Goal: Task Accomplishment & Management: Complete application form

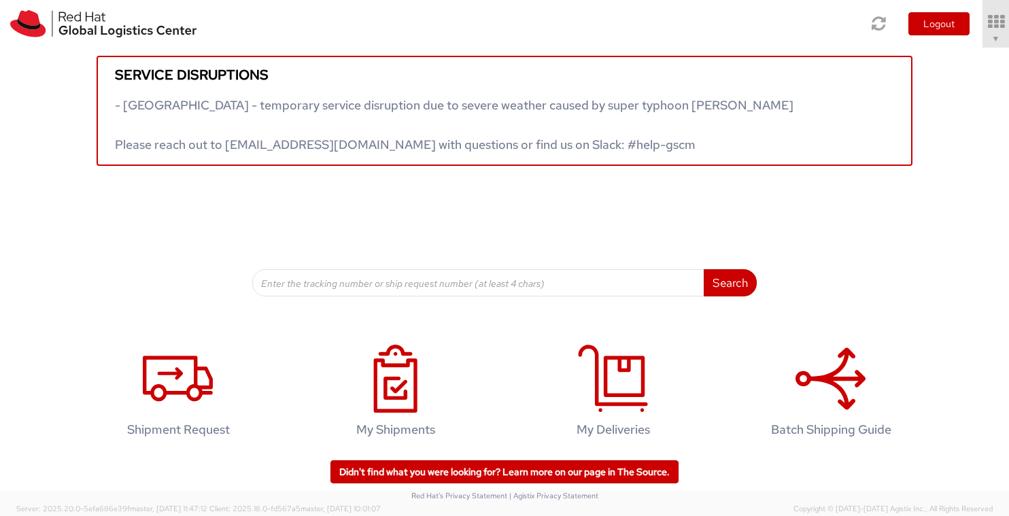
scroll to position [22, 0]
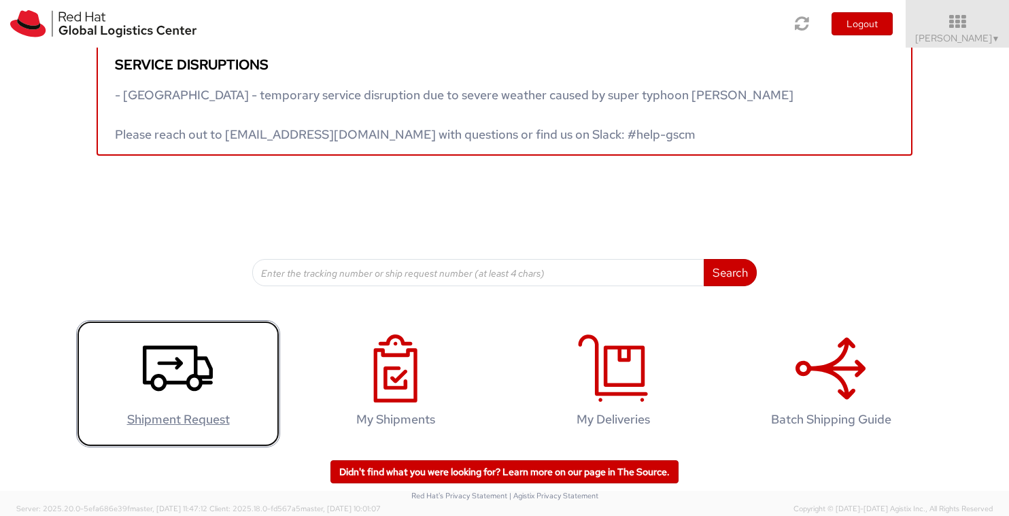
click at [195, 390] on icon at bounding box center [178, 369] width 70 height 68
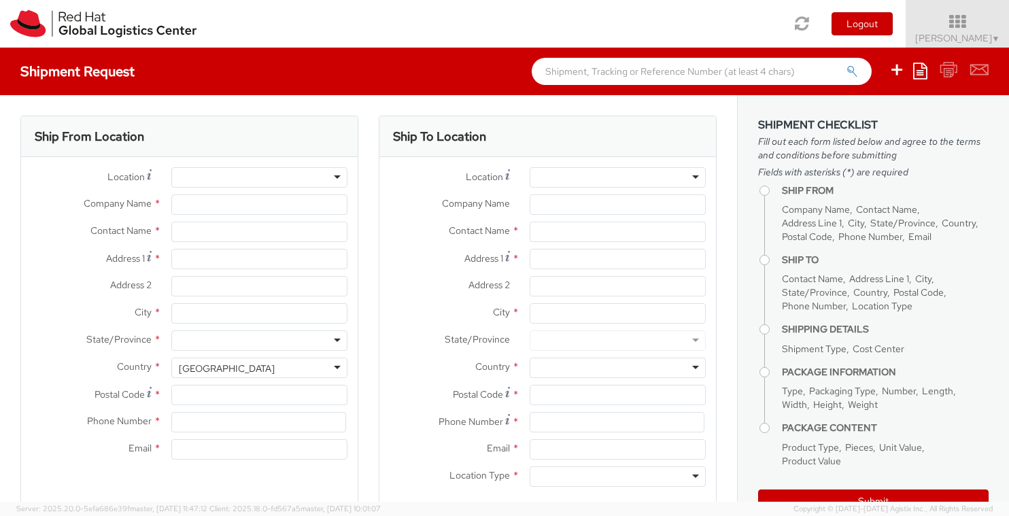
select select "414"
select select
click at [290, 172] on div at bounding box center [259, 177] width 176 height 20
click at [333, 178] on div at bounding box center [259, 177] width 176 height 20
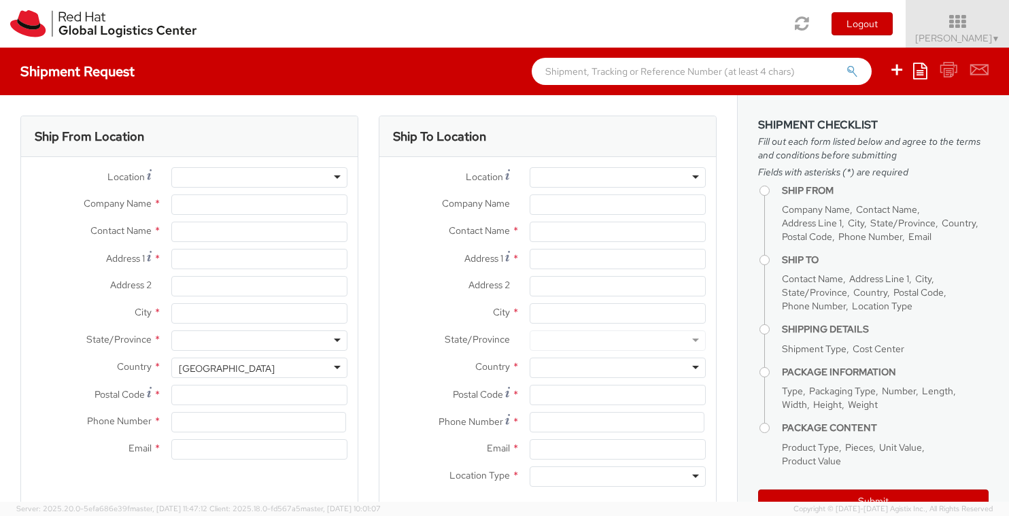
type input "Red Hat"
type input "[PERSON_NAME]"
type input "[EMAIL_ADDRESS][DOMAIN_NAME]"
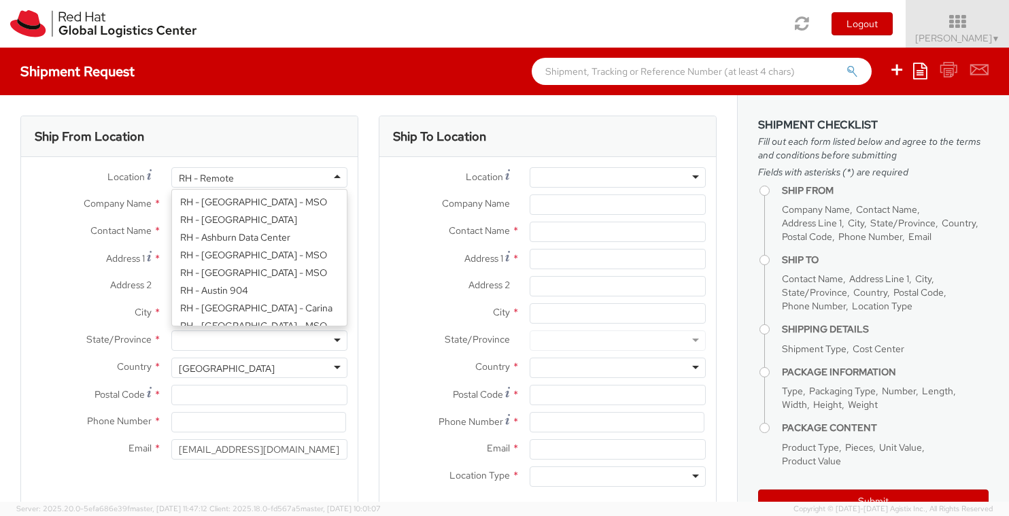
scroll to position [1794, 0]
click at [323, 177] on div "RH - Remote" at bounding box center [259, 177] width 176 height 20
click at [324, 177] on div "RH - Remote" at bounding box center [259, 177] width 176 height 20
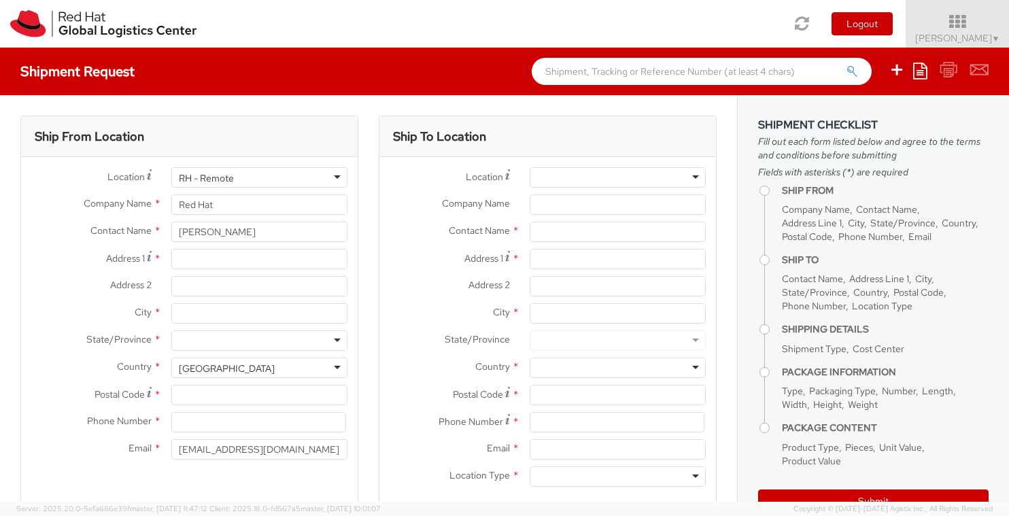
click at [324, 177] on div "RH - Remote" at bounding box center [259, 177] width 176 height 20
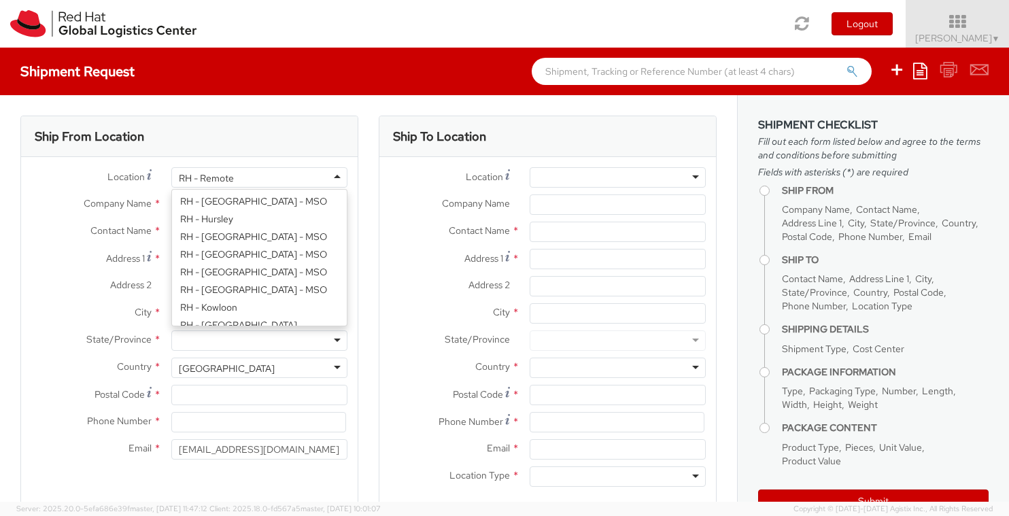
scroll to position [1224, 0]
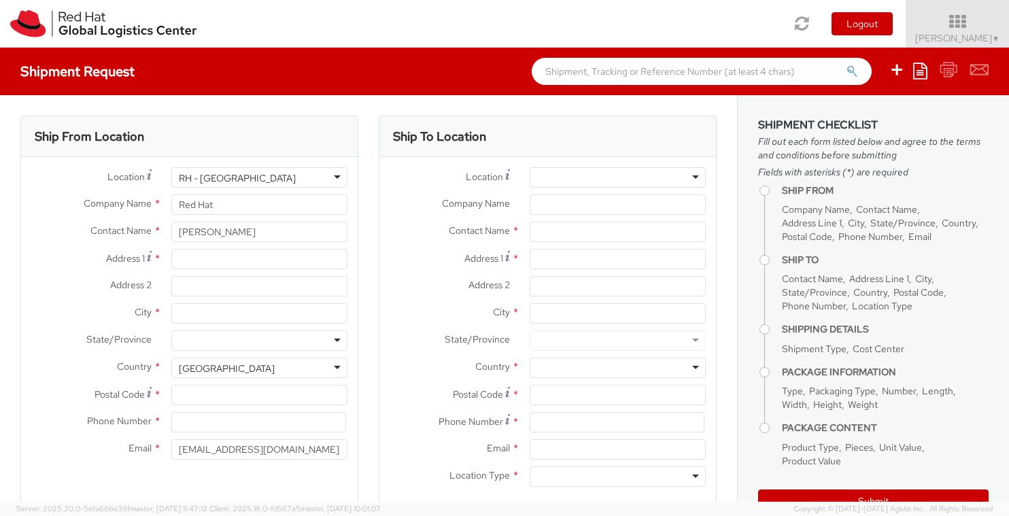
type input "Red Hat UK Limited"
type input "Peninsular House"
type input "30-36 Monument Street, 4th Floor"
type input "LONDON"
type input "EC3R8NB"
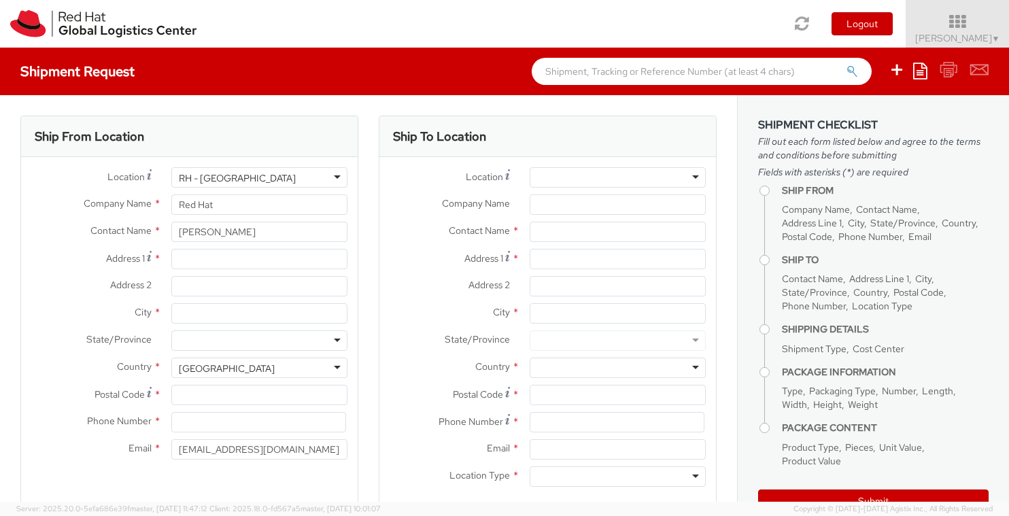
type input "44 207 009 4444"
select select "CM"
select select "KGS"
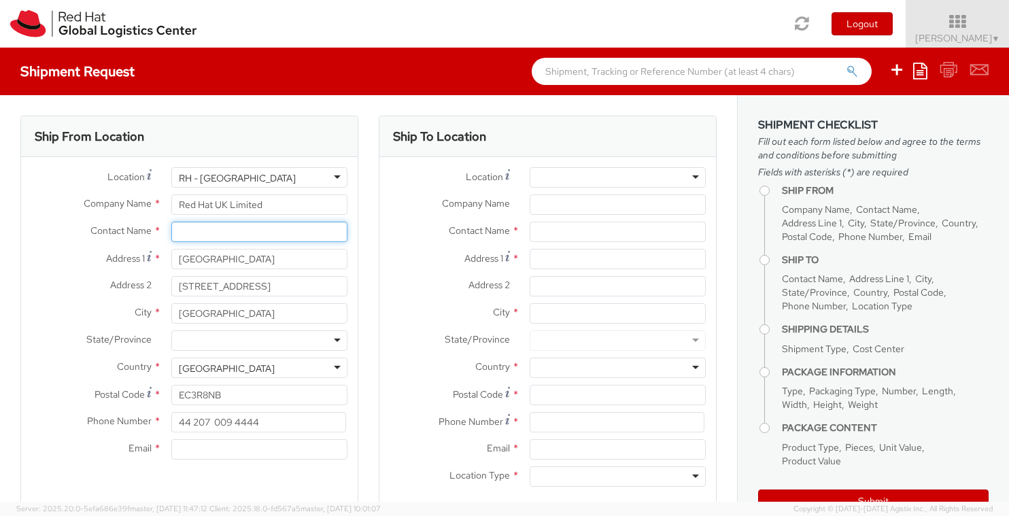
click at [260, 236] on input "text" at bounding box center [259, 232] width 176 height 20
type input "Rodney Chiasson"
click at [285, 267] on input "Peninsular House" at bounding box center [259, 259] width 176 height 20
click at [284, 342] on div at bounding box center [259, 341] width 176 height 20
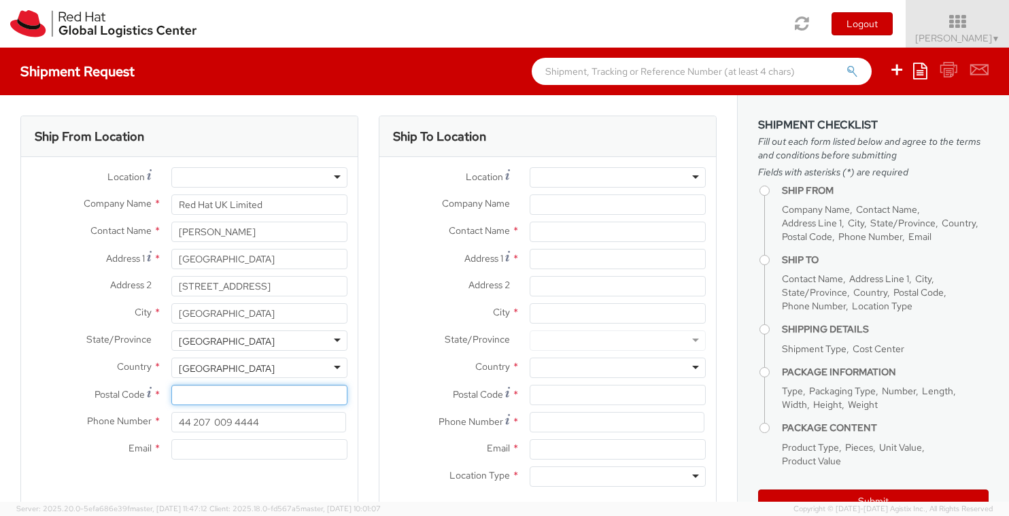
click at [273, 397] on input "Postal Code *" at bounding box center [259, 395] width 176 height 20
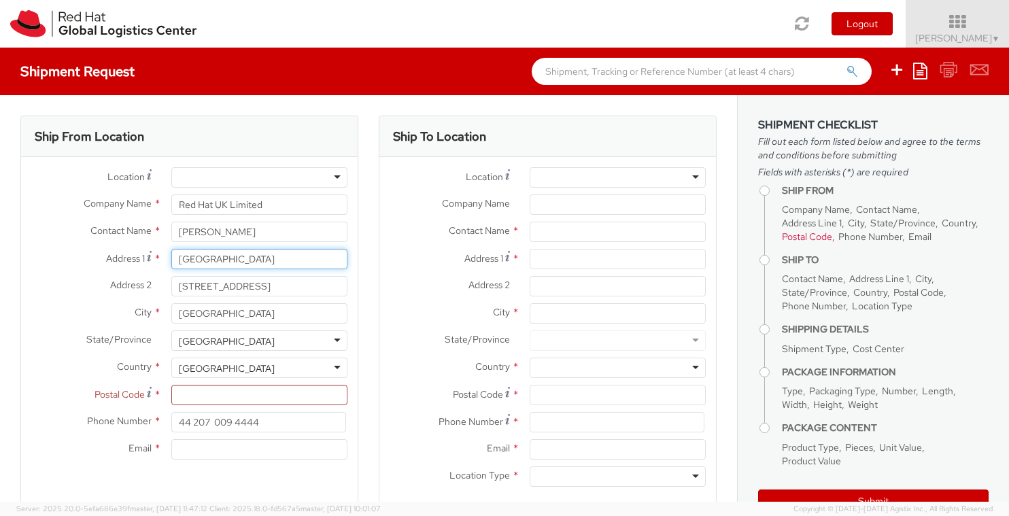
click at [263, 254] on input "Peninsular House" at bounding box center [259, 259] width 176 height 20
click at [263, 255] on input "Peninsular House" at bounding box center [259, 259] width 176 height 20
click at [263, 256] on input "Peninsular House" at bounding box center [259, 259] width 176 height 20
type input "Flat [STREET_ADDRESS]"
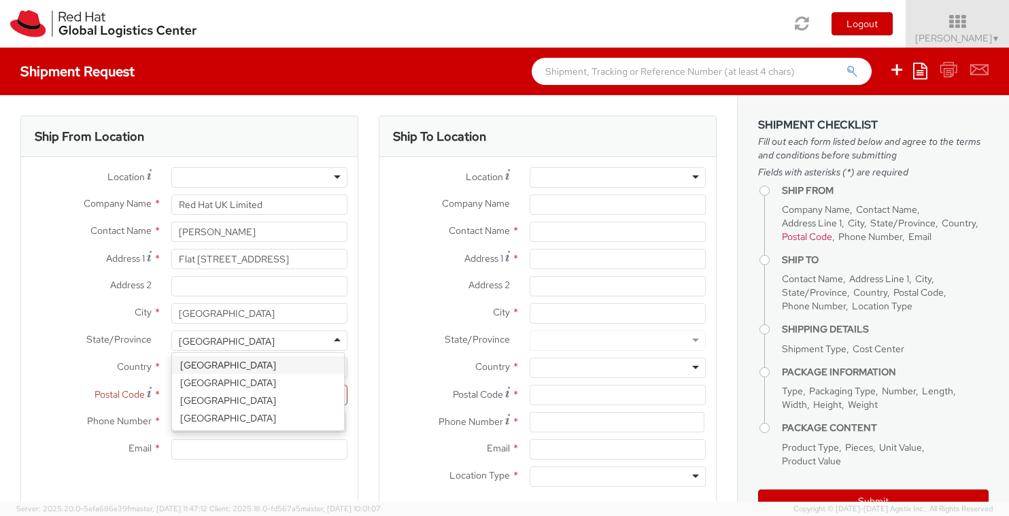
scroll to position [3411, 0]
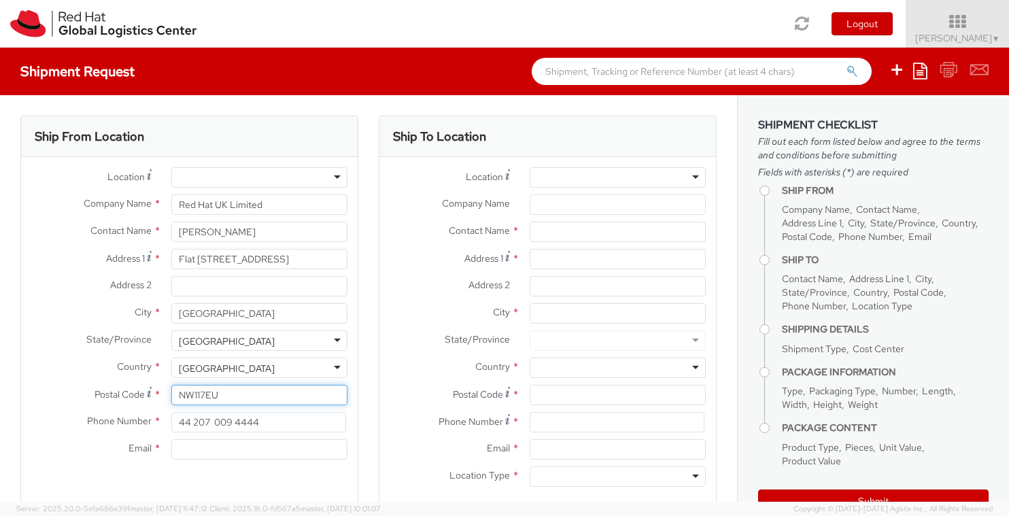
type input "NW117EU"
click at [253, 438] on div "Phone Number * 44 207 009 4444" at bounding box center [189, 425] width 337 height 27
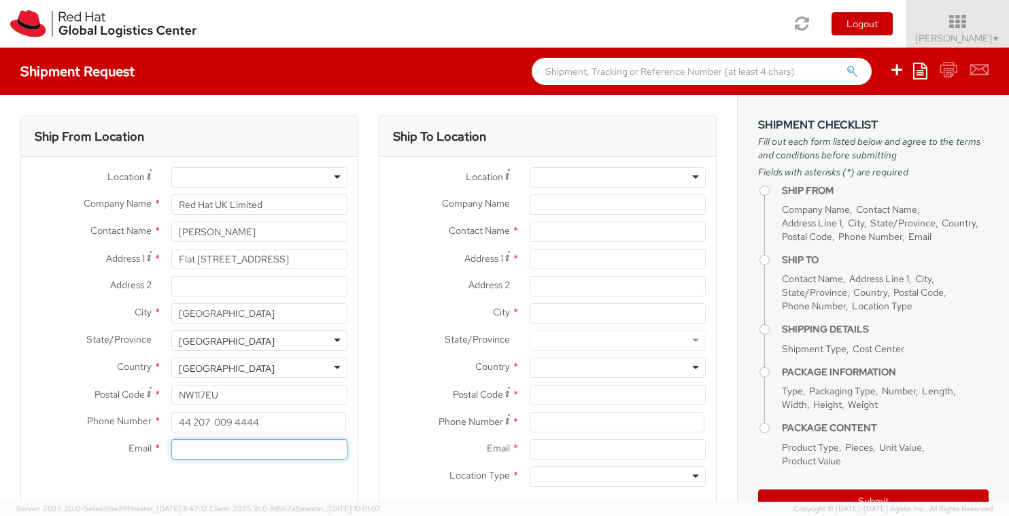
click at [245, 455] on input "Email *" at bounding box center [259, 449] width 176 height 20
click at [268, 428] on input "44 207 009 4444" at bounding box center [258, 422] width 175 height 20
type input "4407305270251"
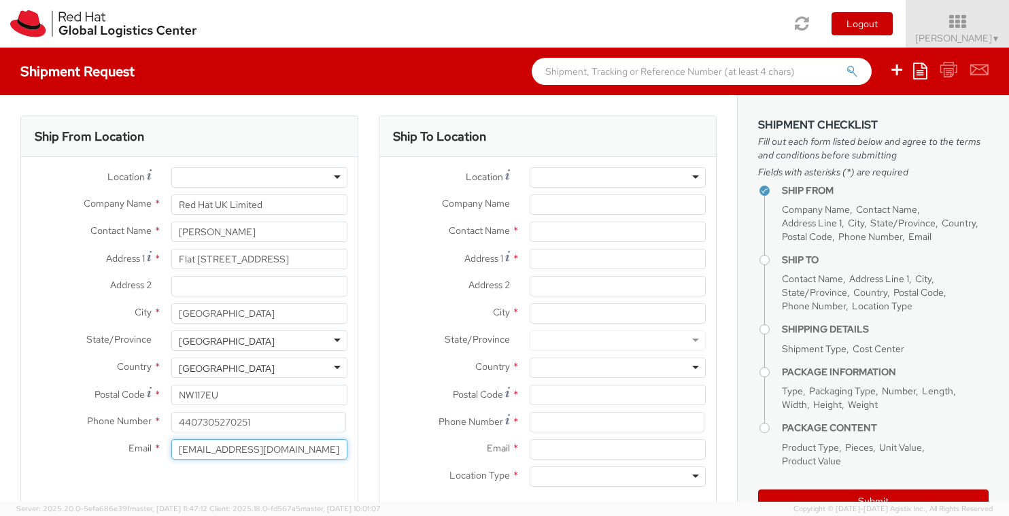
type input "[EMAIL_ADDRESS][DOMAIN_NAME]"
click at [652, 178] on div at bounding box center [618, 177] width 176 height 20
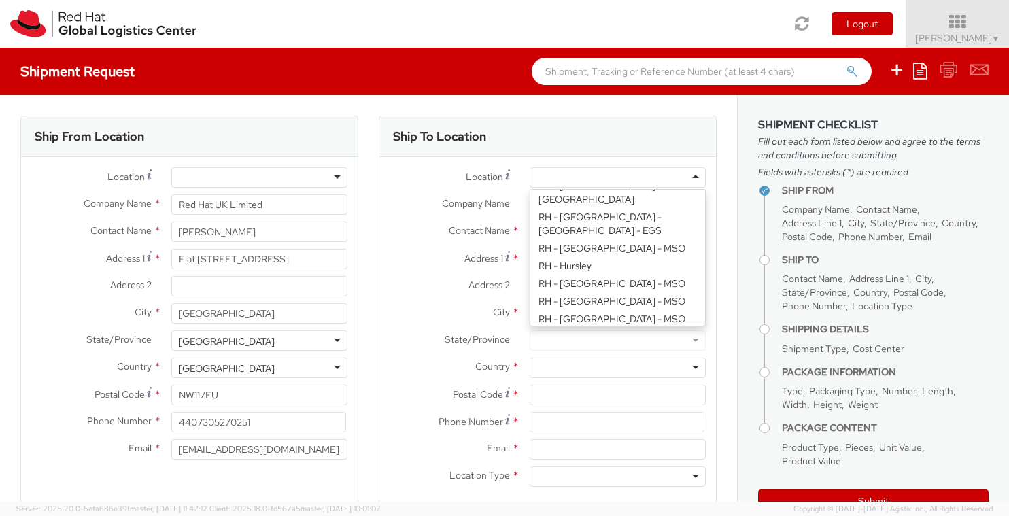
scroll to position [1224, 0]
type input "Red Hat UK Limited"
type input "Peninsular House"
type input "30-36 Monument Street, 4th Floor"
type input "LONDON"
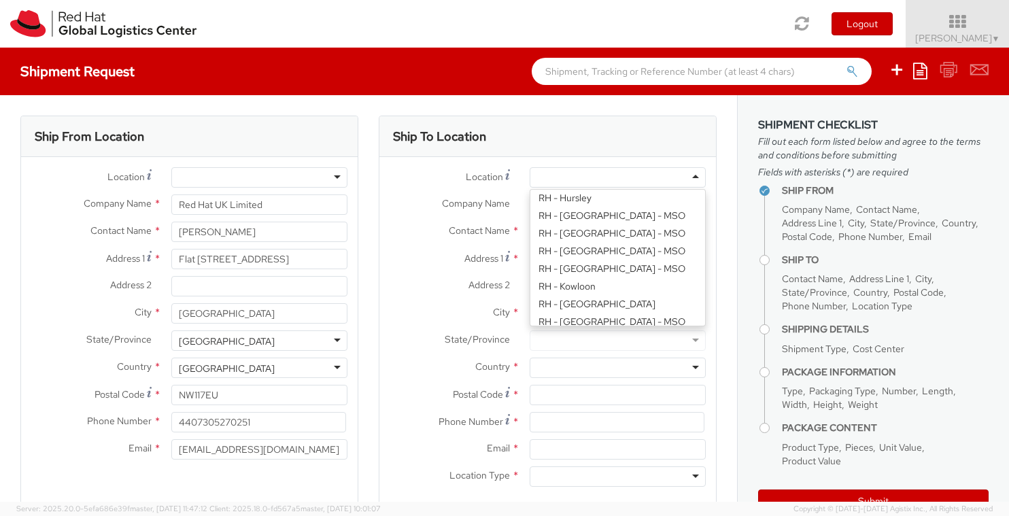
type input "EC3R8NB"
type input "44 207 009 4444"
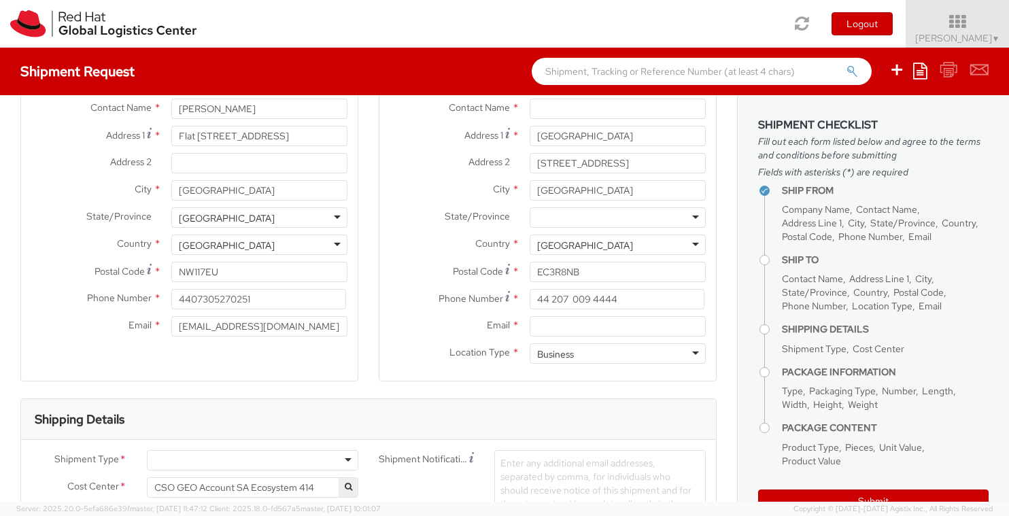
scroll to position [136, 0]
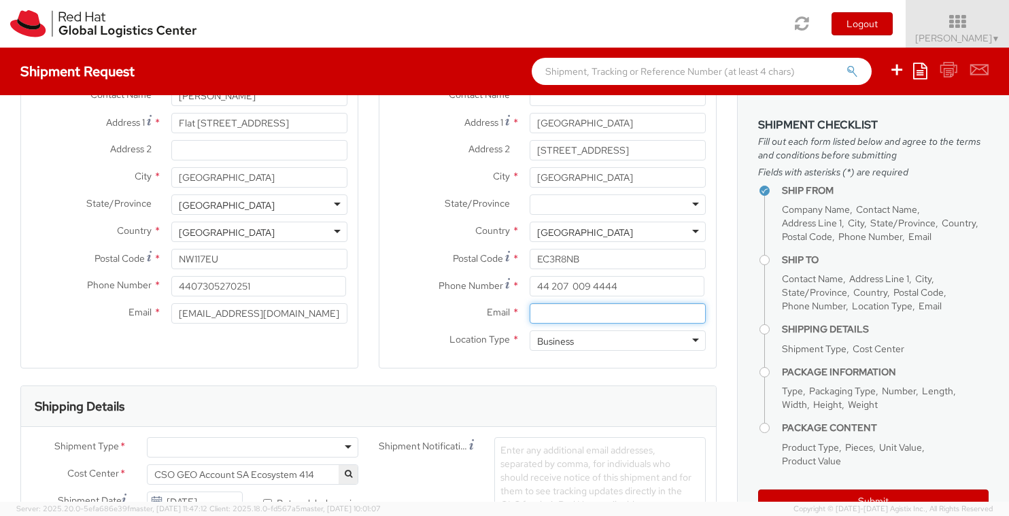
click at [620, 312] on input "Email *" at bounding box center [618, 313] width 176 height 20
type input "rchiasson@gmail.com"
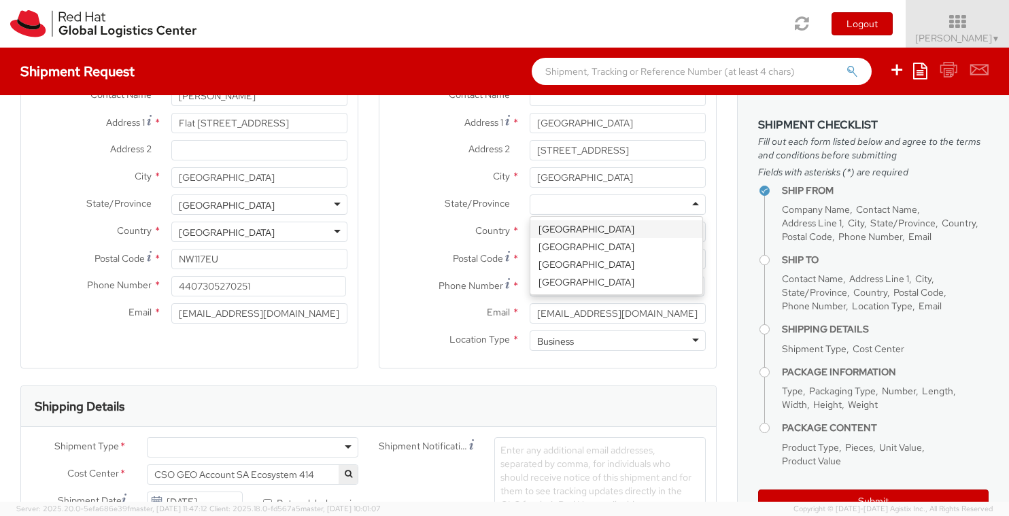
click at [673, 208] on div at bounding box center [618, 205] width 176 height 20
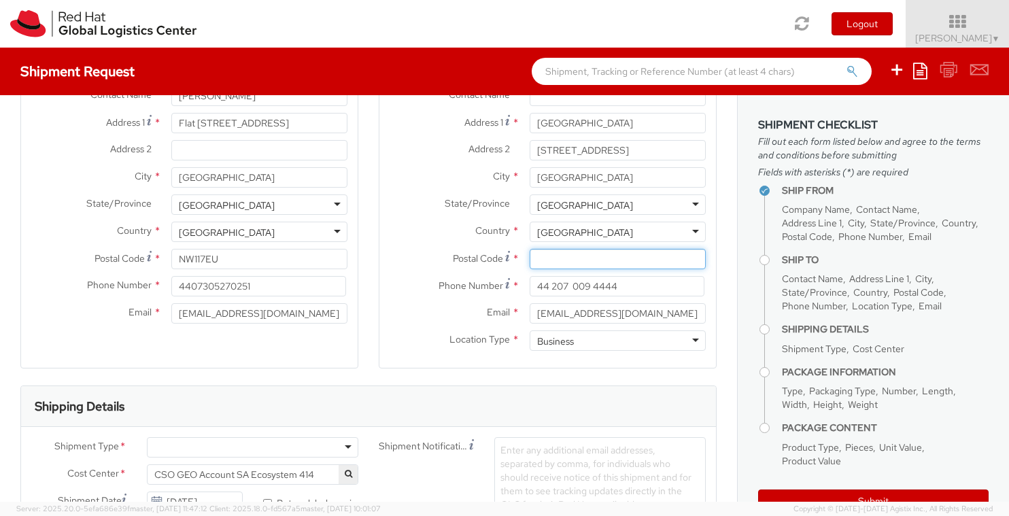
click at [573, 262] on input "Postal Code *" at bounding box center [618, 259] width 176 height 20
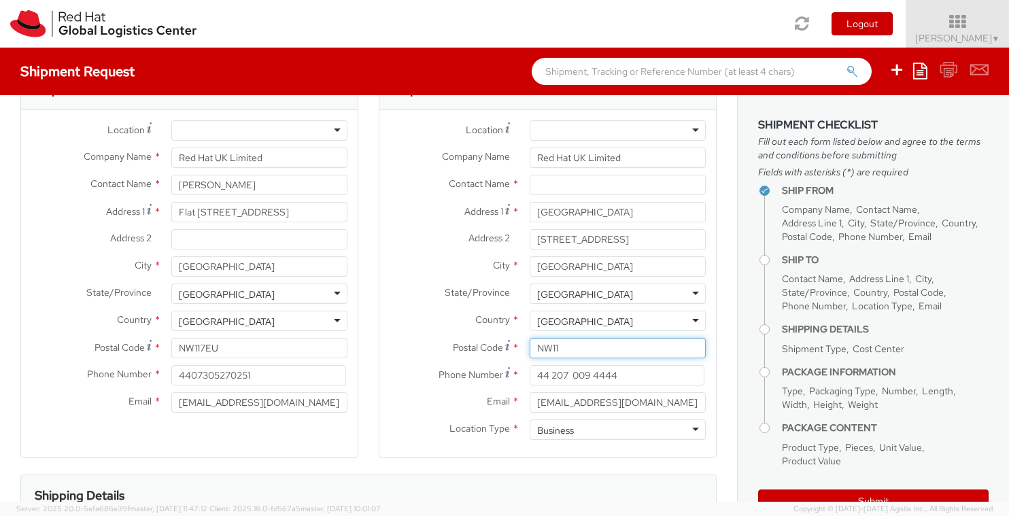
scroll to position [0, 0]
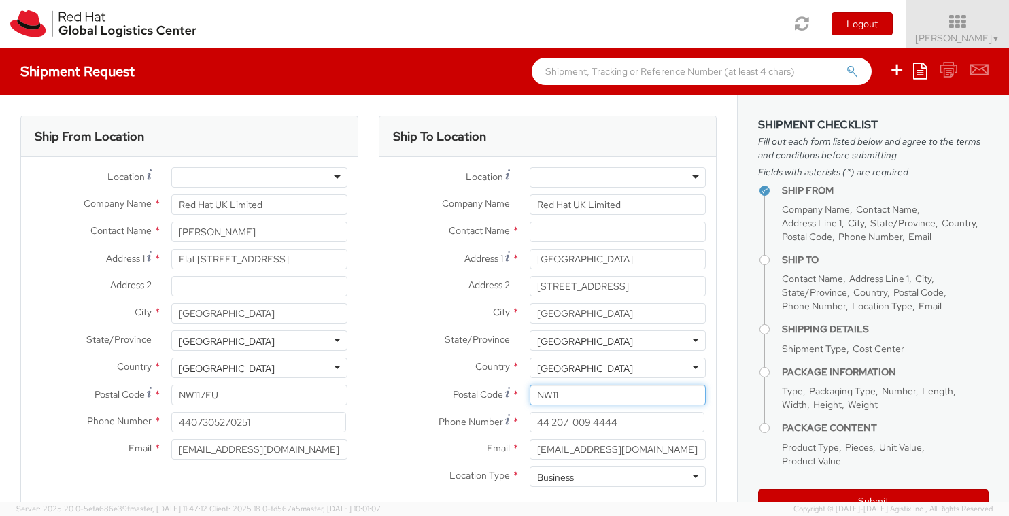
click at [575, 391] on input "NW11" at bounding box center [618, 395] width 176 height 20
paste input "GU14 7JP"
type input "GU14 7JP"
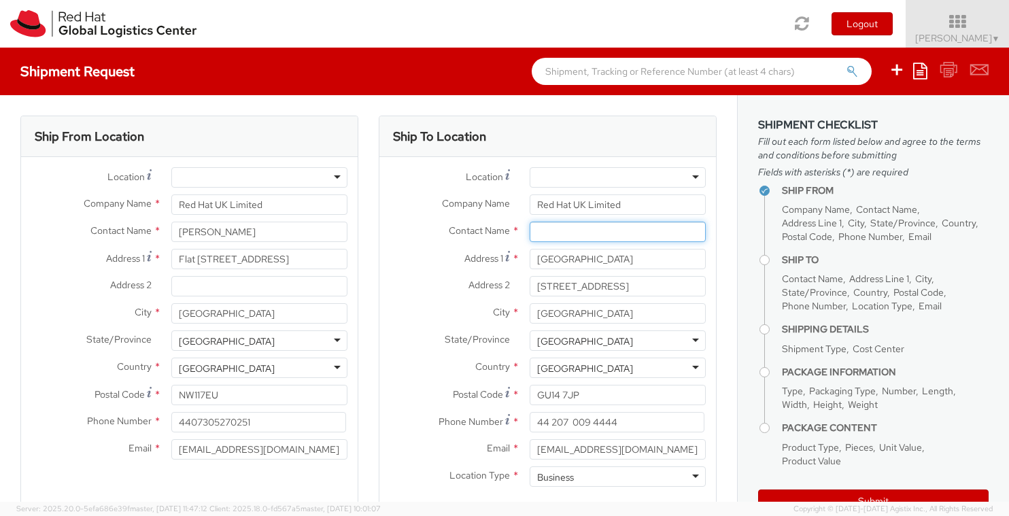
click at [573, 232] on input "text" at bounding box center [618, 232] width 176 height 20
paste input "Attn: Red Hat IT - Endpoint Systems"
type input "Attn: Red Hat IT - Endpoint Systems"
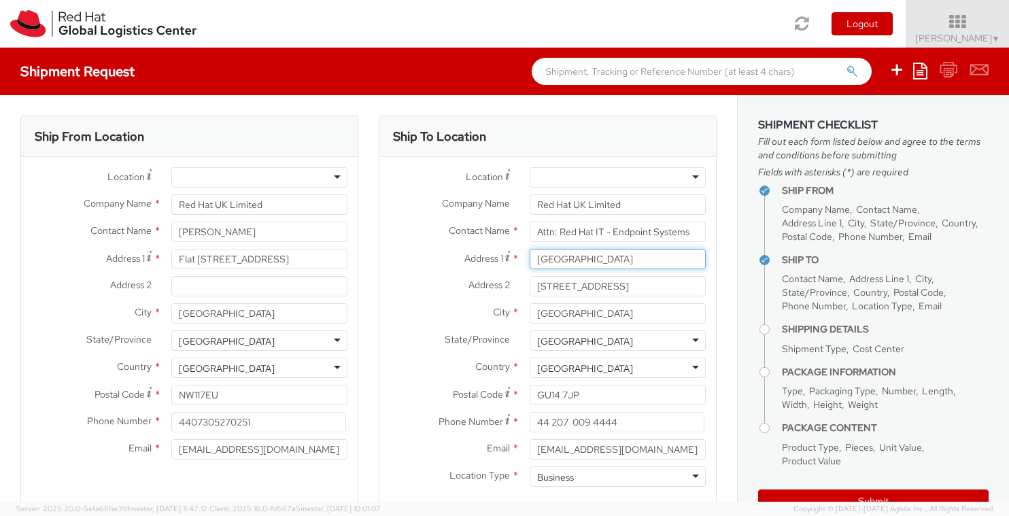
click at [556, 263] on input "Peninsular House" at bounding box center [618, 259] width 176 height 20
paste input "200 Fowler Avenu"
type input "[STREET_ADDRESS][PERSON_NAME]"
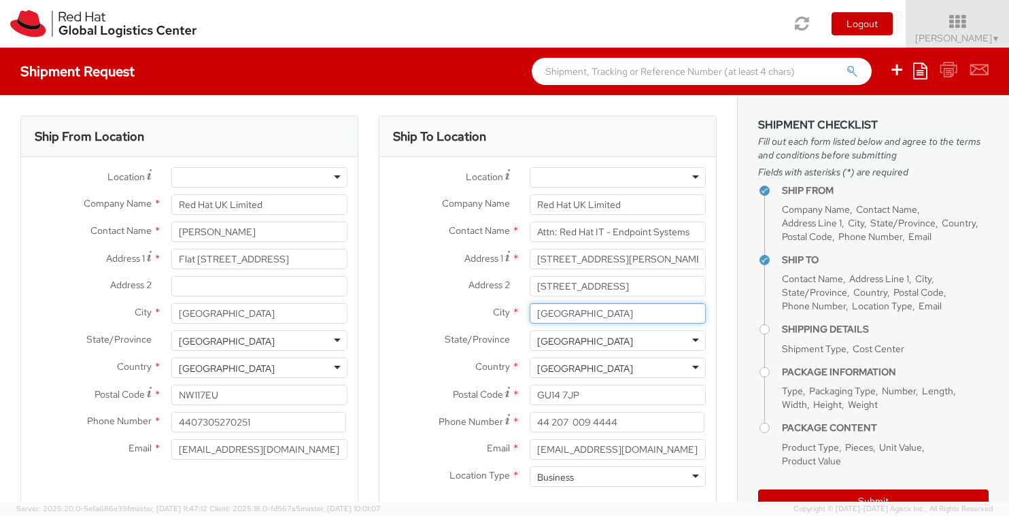
click at [575, 313] on input "LONDON" at bounding box center [618, 313] width 176 height 20
paste input "Farnborough Business Park"
type input "Farnborough Business Park"
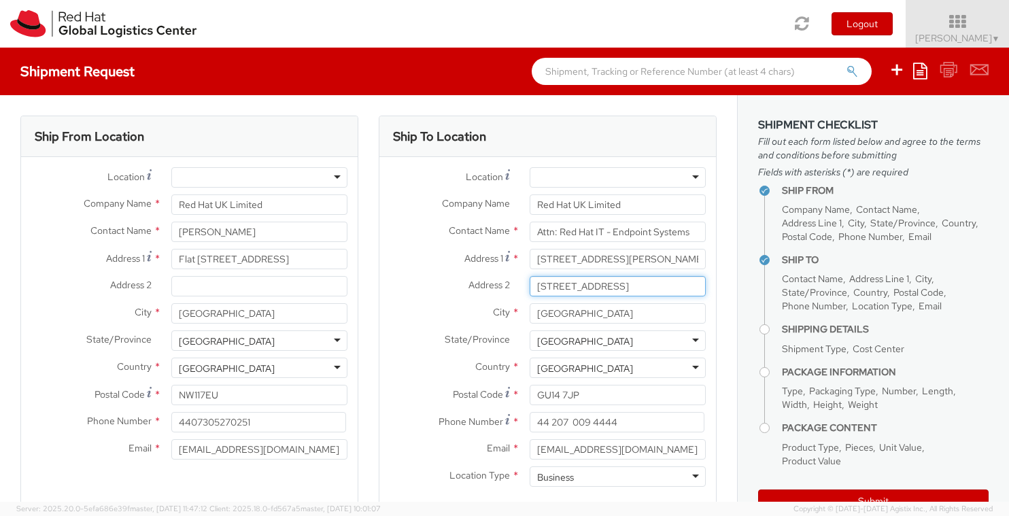
click at [608, 286] on input "30-36 Monument Street, 4th Floor" at bounding box center [618, 286] width 176 height 20
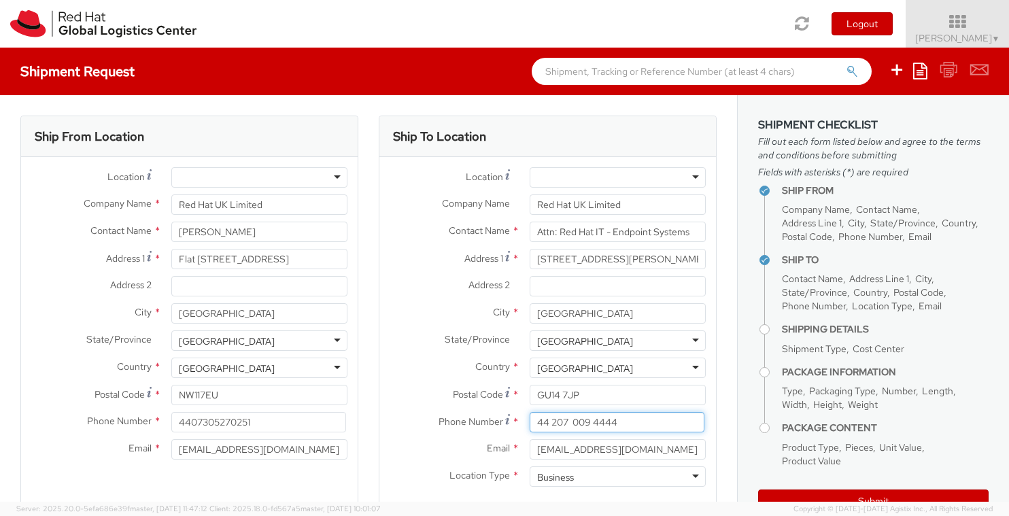
click at [576, 422] on input "44 207 009 4444" at bounding box center [617, 422] width 175 height 20
paste input "1252 362700"
type input "44 1252 362700"
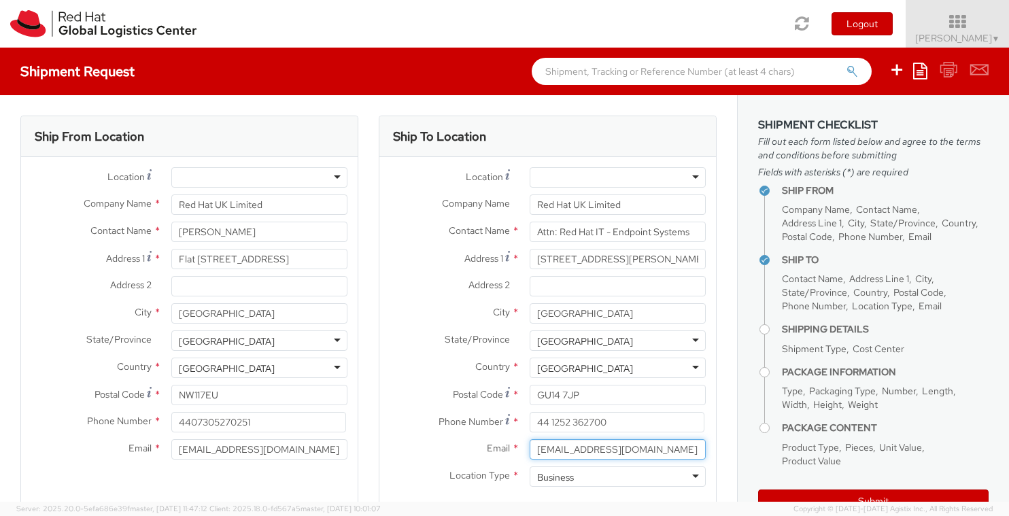
click at [575, 445] on input "rchiasson@gmail.com" at bounding box center [618, 449] width 176 height 20
paste input "44 1252 362700"
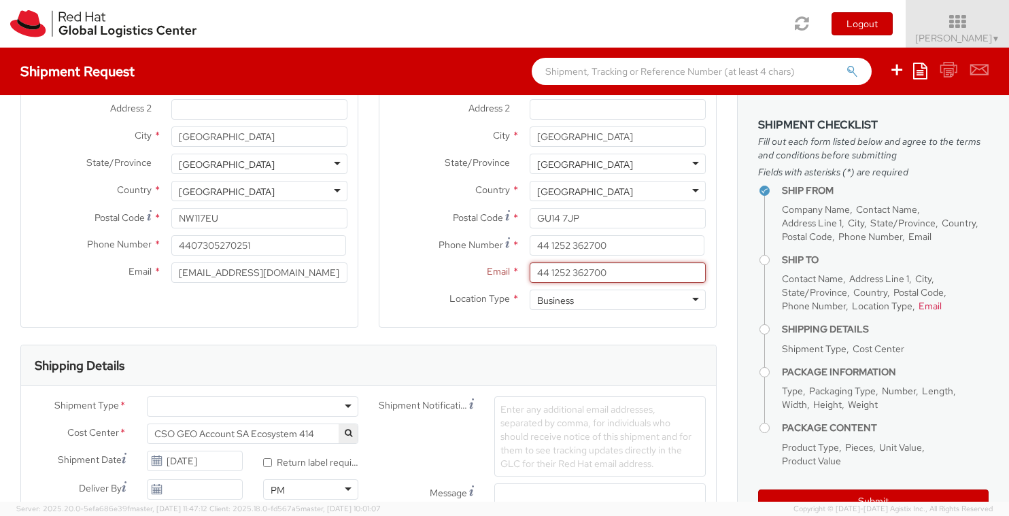
scroll to position [204, 0]
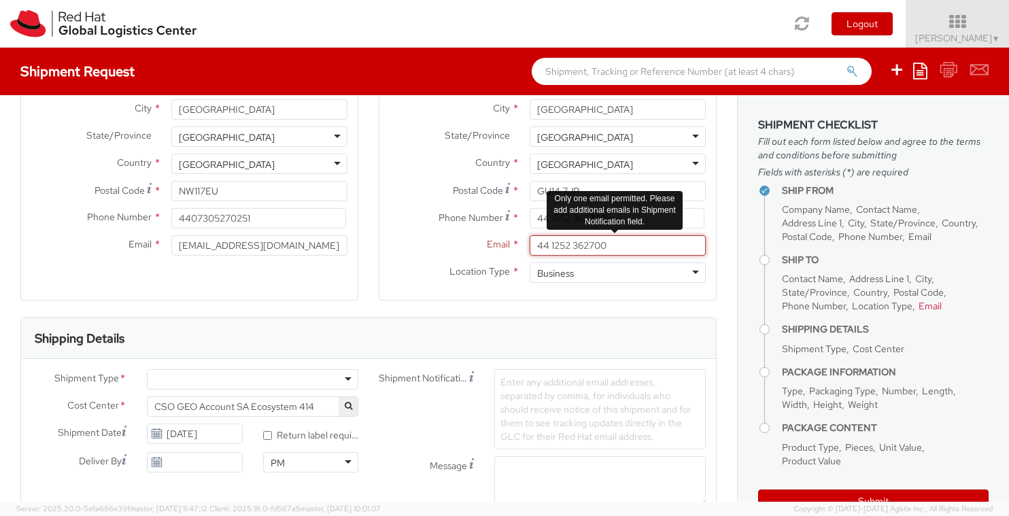
click at [584, 244] on input "44 1252 362700" at bounding box center [618, 245] width 176 height 20
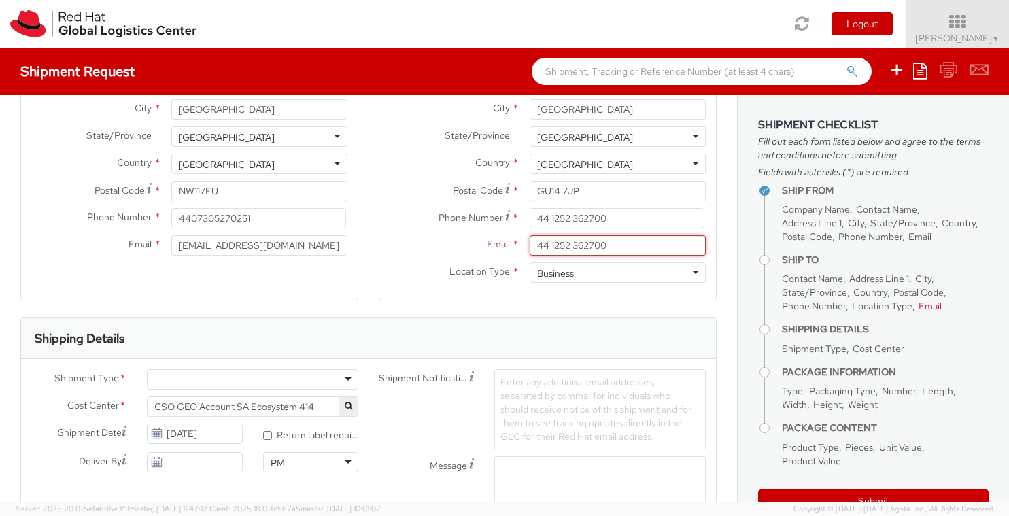
paste input "[EMAIL_ADDRESS][DOMAIN_NAME]"
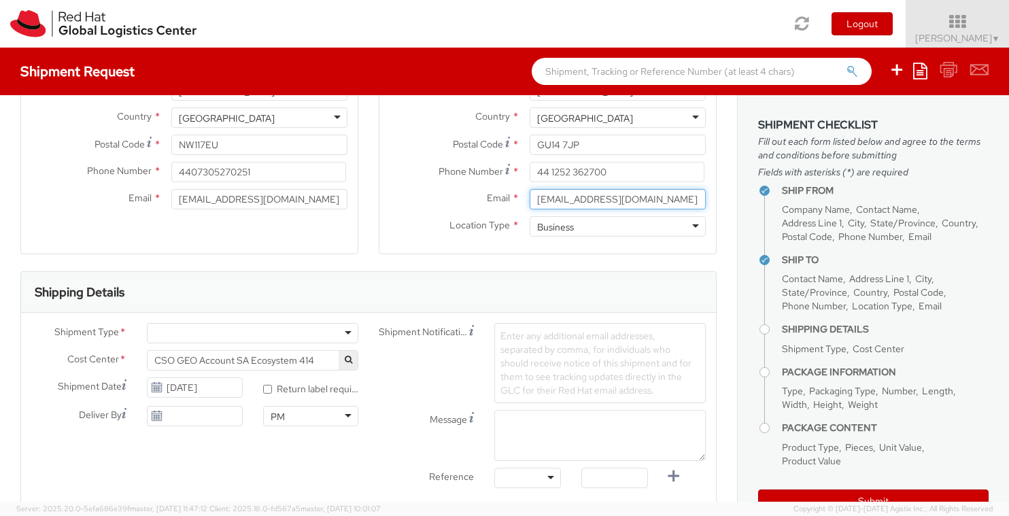
scroll to position [272, 0]
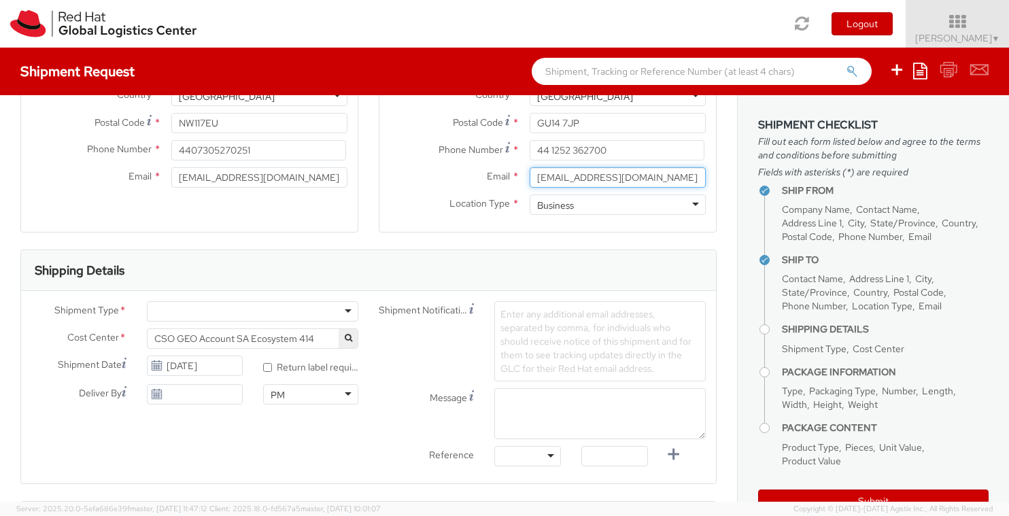
type input "[EMAIL_ADDRESS][DOMAIN_NAME]"
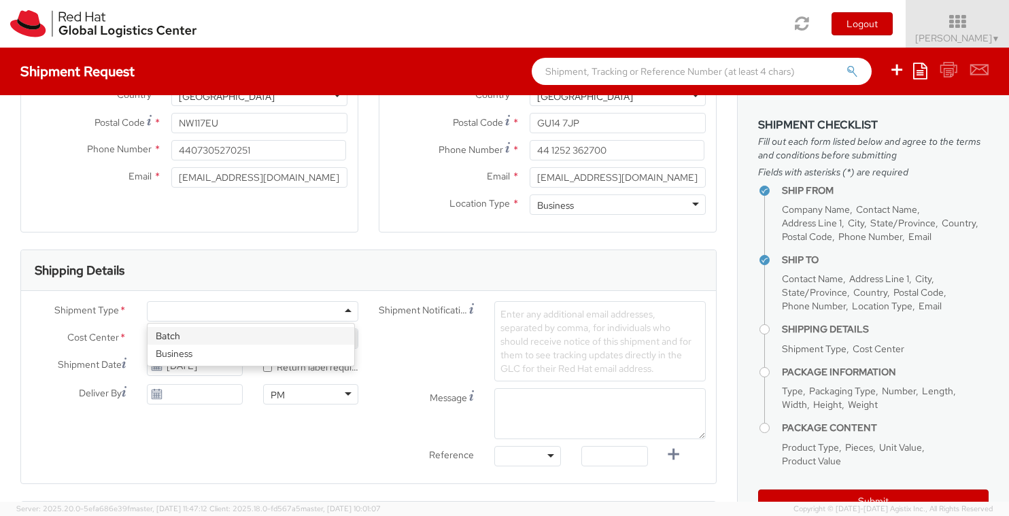
click at [340, 308] on div at bounding box center [253, 311] width 212 height 20
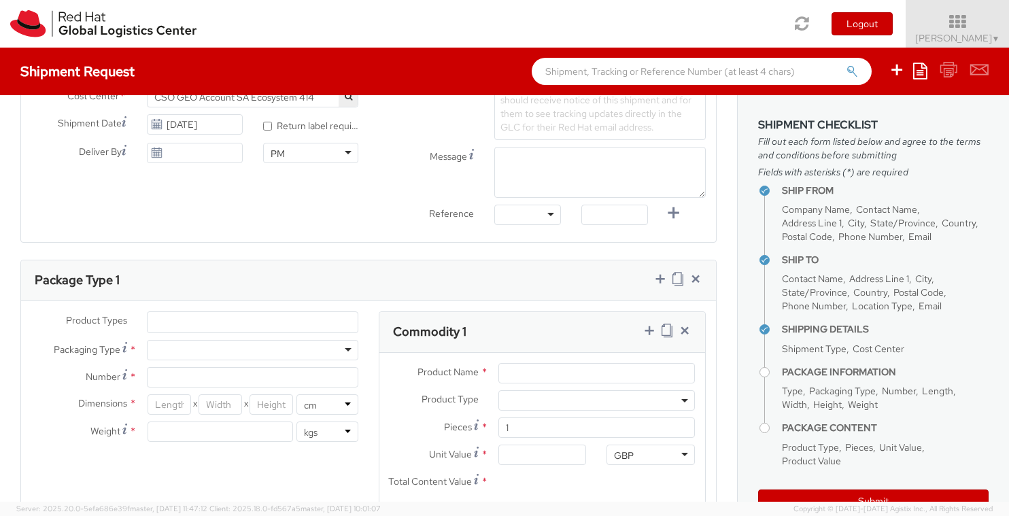
scroll to position [544, 0]
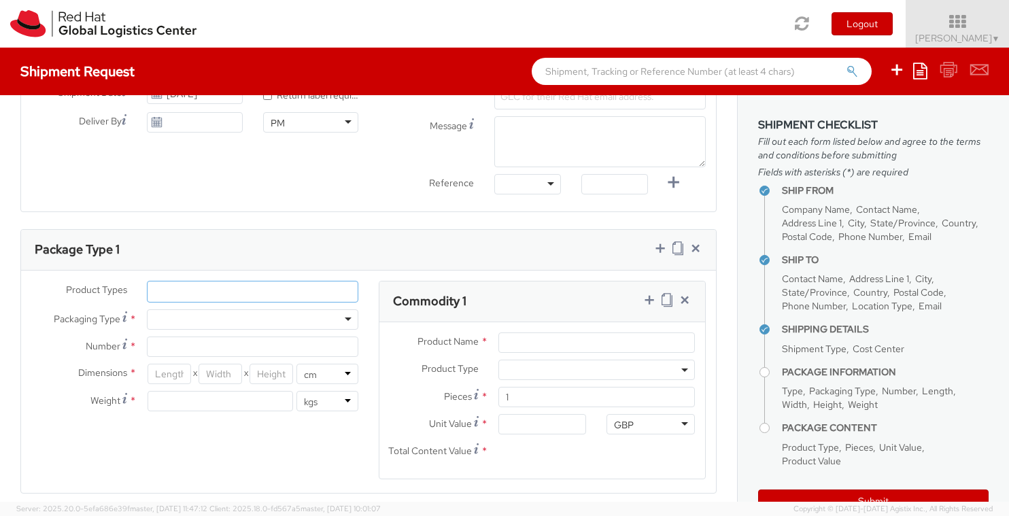
click at [201, 289] on ul at bounding box center [253, 292] width 210 height 20
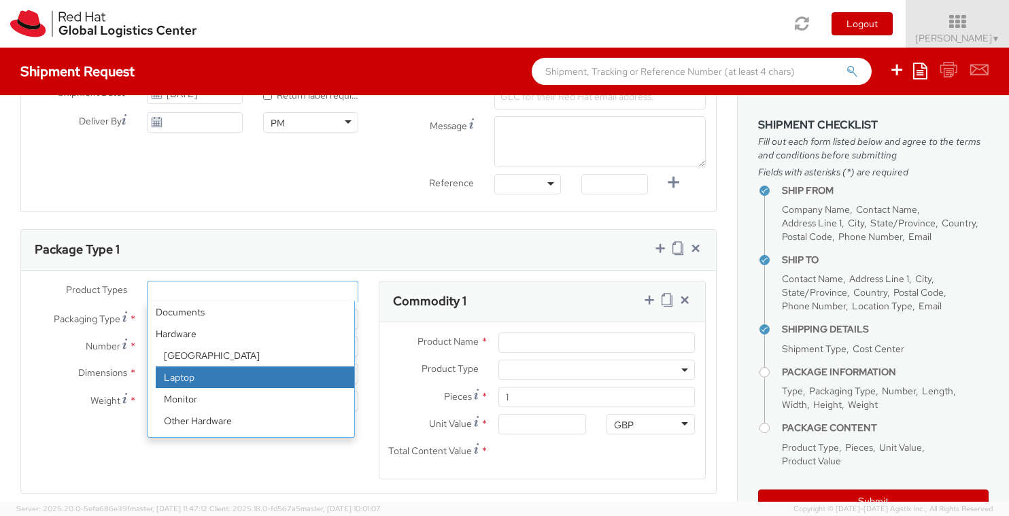
select select "LAPTOP"
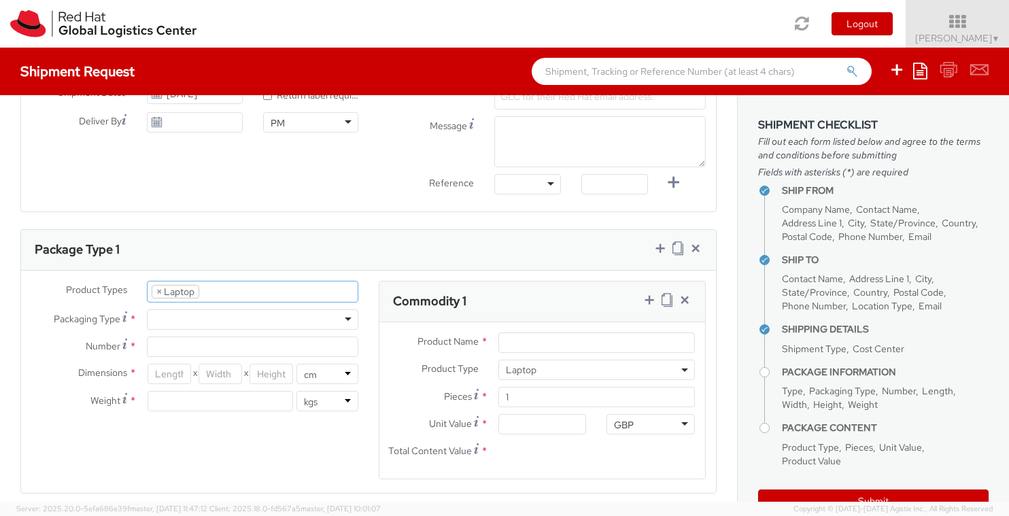
select select "LAPTOP"
click at [210, 314] on div at bounding box center [253, 319] width 212 height 20
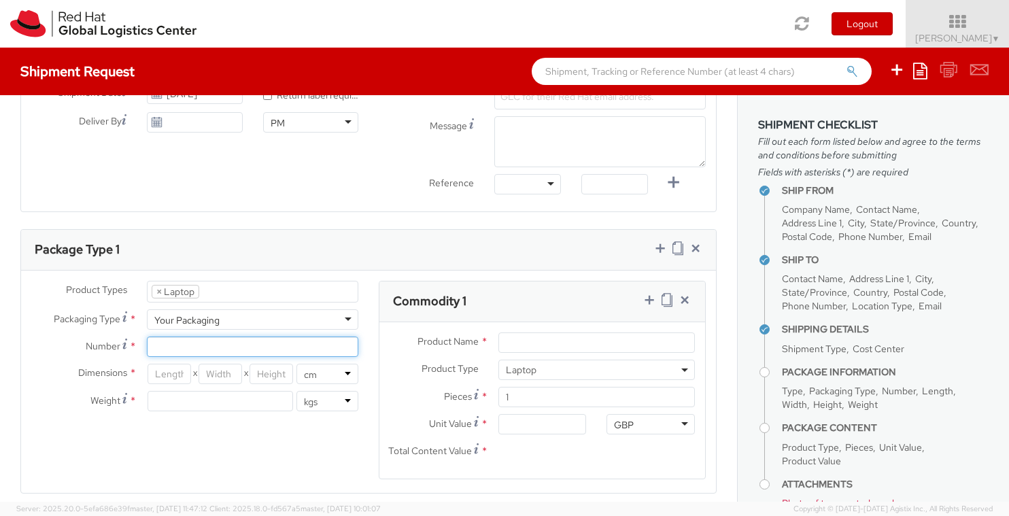
click at [210, 342] on input "Number *" at bounding box center [253, 347] width 212 height 20
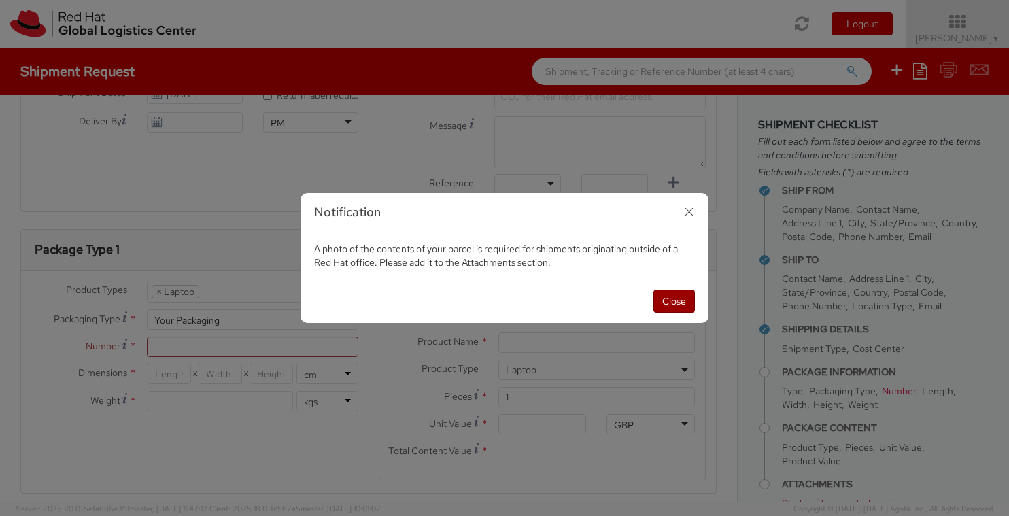
click at [672, 299] on button "Close" at bounding box center [674, 301] width 41 height 23
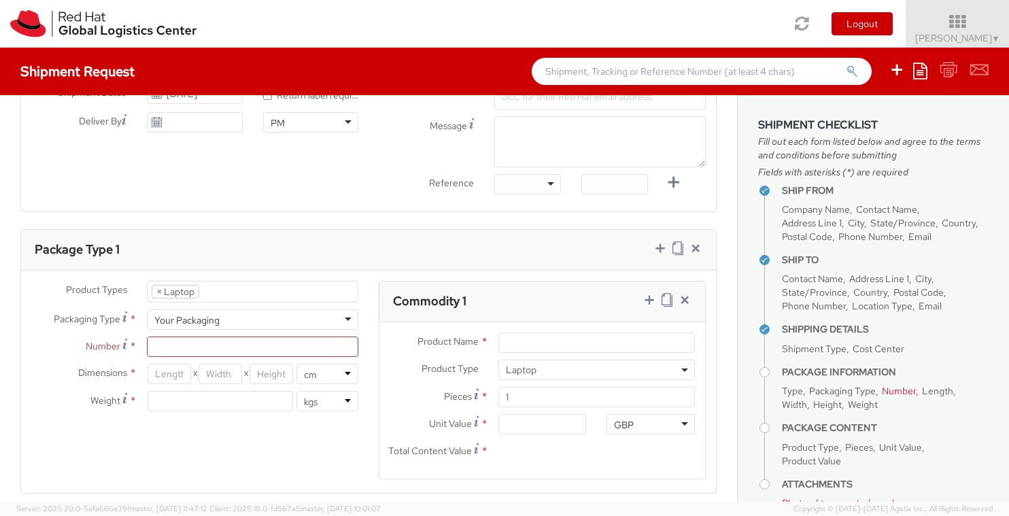
click at [223, 422] on div "Product Types * Documents Docking Station Laptop Monitor Other Hardware Server …" at bounding box center [368, 389] width 695 height 216
click at [102, 343] on span "Number" at bounding box center [103, 346] width 35 height 12
click at [147, 343] on input "Number Number of identical packages of specified type and dimensions *" at bounding box center [253, 347] width 212 height 20
click at [102, 341] on span "Number" at bounding box center [103, 346] width 35 height 12
click at [147, 341] on input "Number *" at bounding box center [253, 347] width 212 height 20
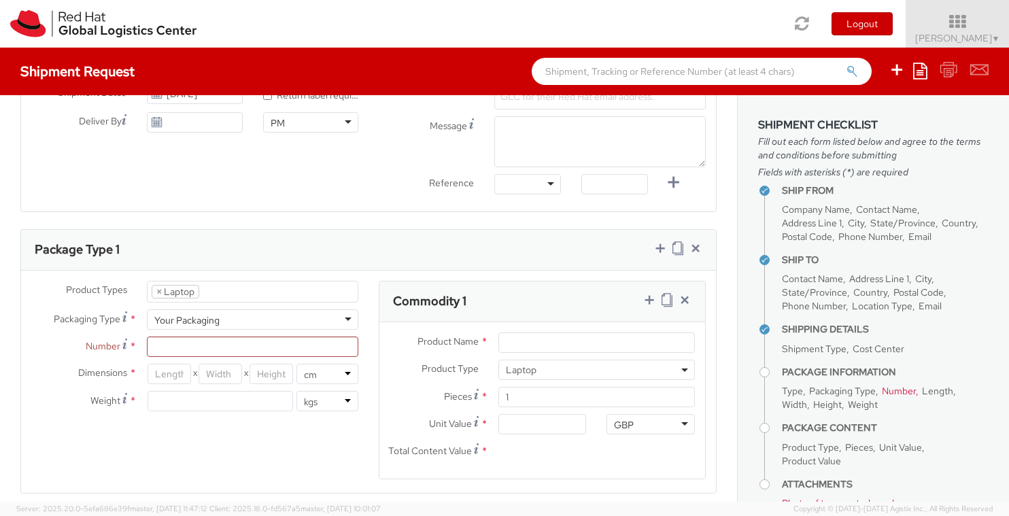
click at [105, 346] on span "Number" at bounding box center [103, 346] width 35 height 12
click at [147, 346] on input "Number *" at bounding box center [253, 347] width 212 height 20
click at [162, 405] on input "number" at bounding box center [220, 401] width 145 height 20
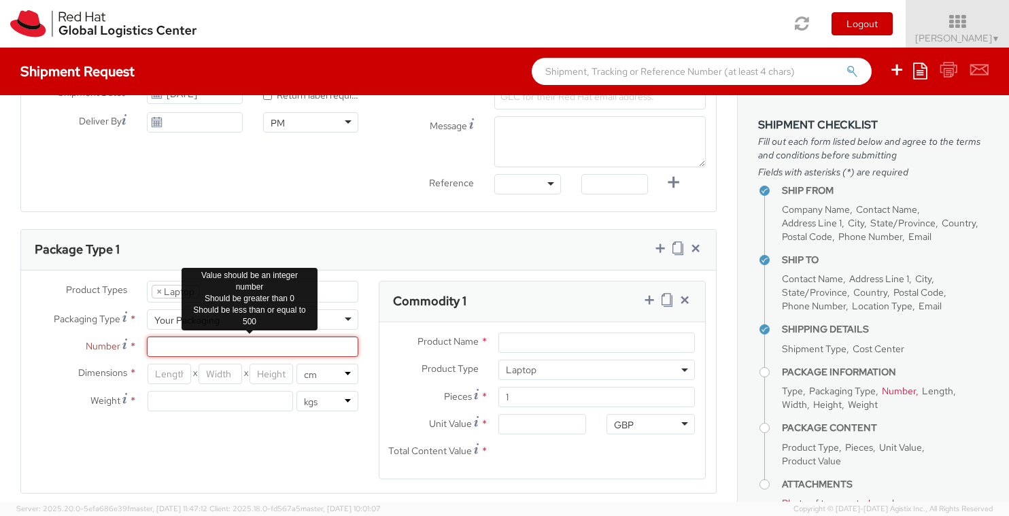
click at [188, 348] on input "Number *" at bounding box center [253, 347] width 212 height 20
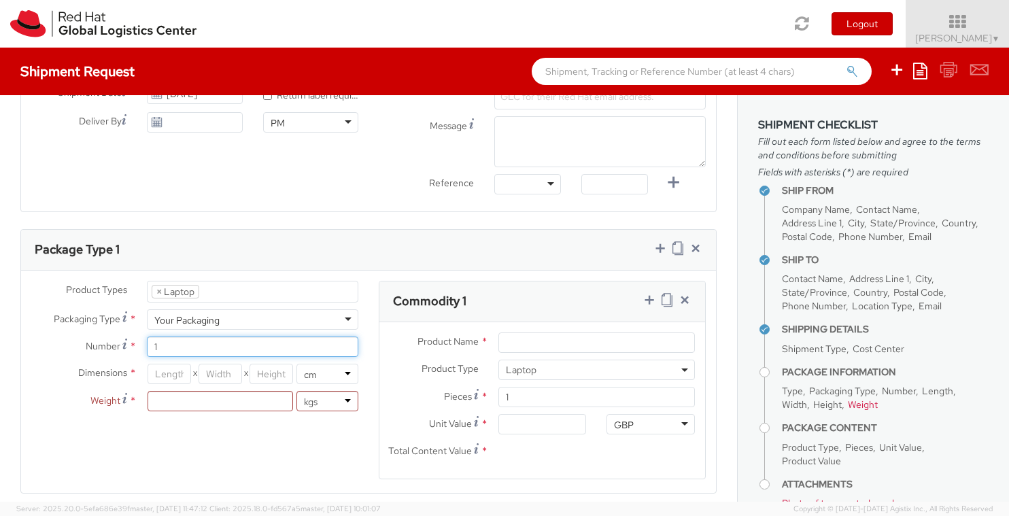
type input "1"
click at [211, 414] on div "Dimensions * X X in cm Weight * lbs kgs" at bounding box center [195, 391] width 348 height 54
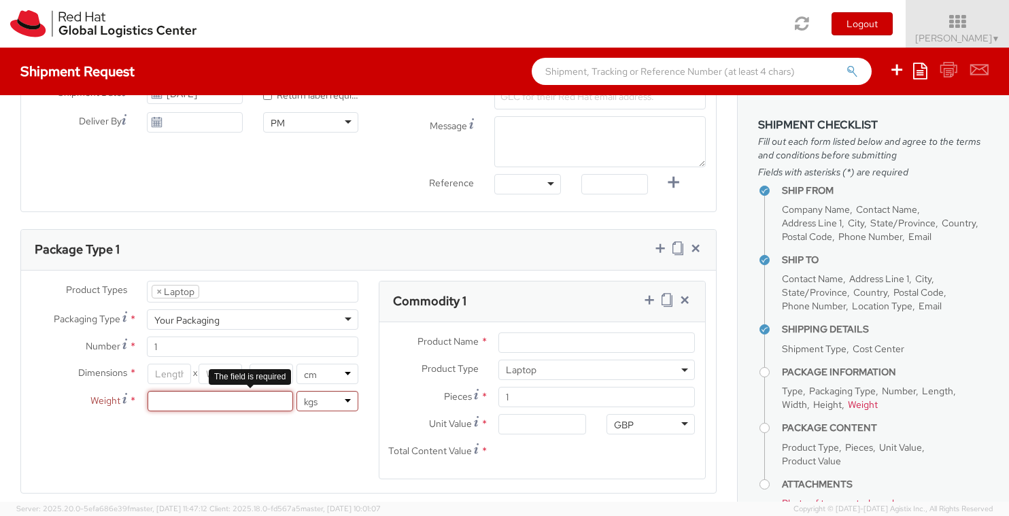
click at [208, 398] on input "number" at bounding box center [220, 401] width 145 height 20
type input "4"
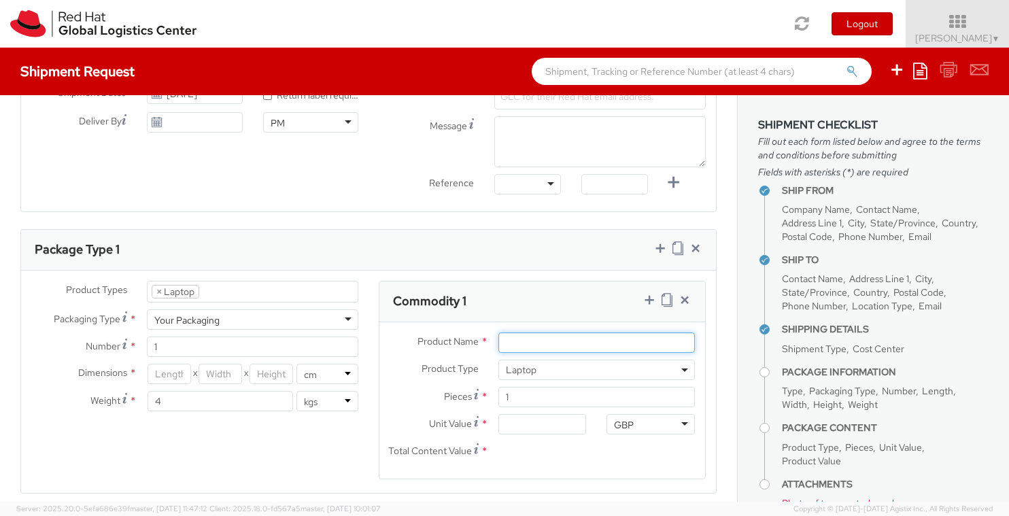
click at [552, 343] on input "Product Name *" at bounding box center [597, 343] width 197 height 20
type input "LaptopLenovo"
click at [550, 428] on input "Unit Value *" at bounding box center [543, 424] width 88 height 20
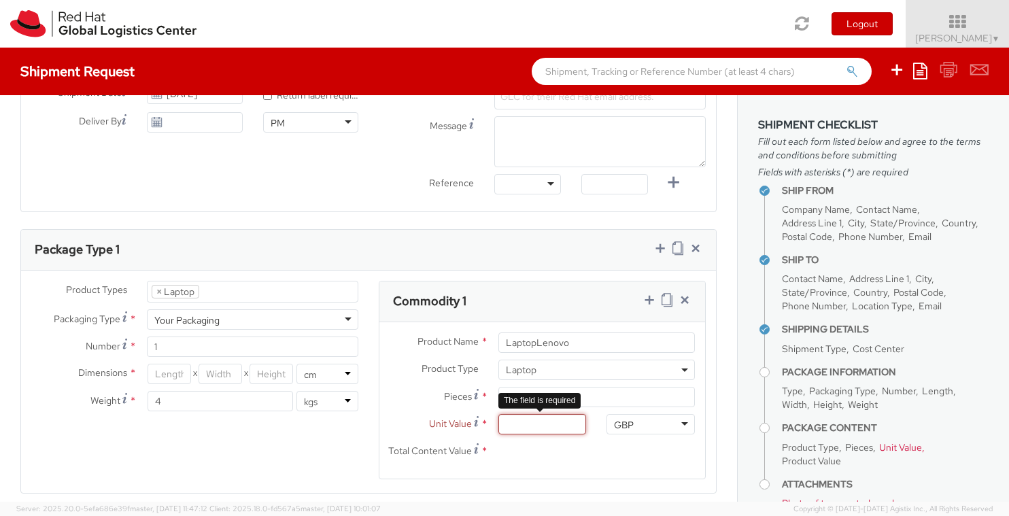
click at [536, 427] on input "Unit Value *" at bounding box center [543, 424] width 88 height 20
type input "4.00"
type input "45.00"
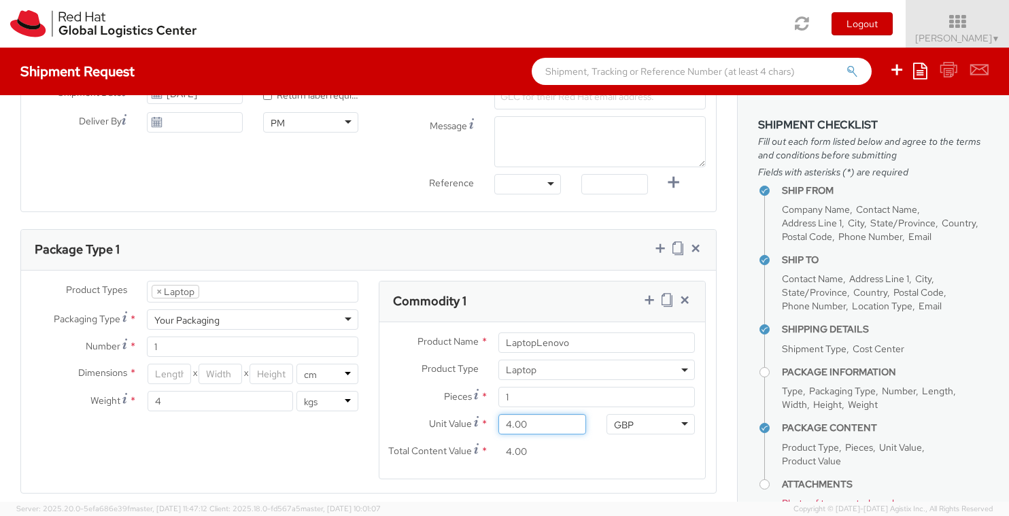
type input "45.00"
type input "450.00"
click at [163, 380] on input "number" at bounding box center [170, 374] width 44 height 20
type input "46"
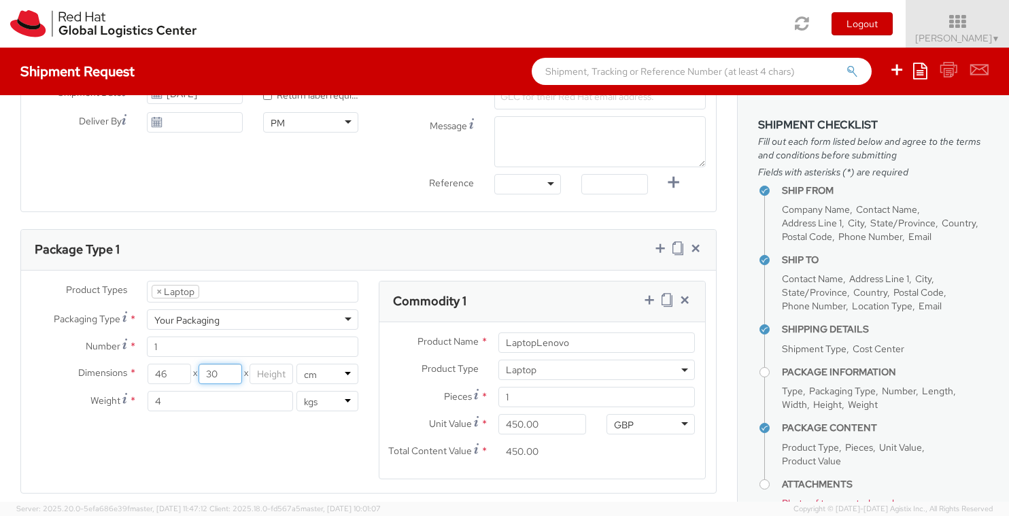
type input "30"
type input "13"
click at [218, 409] on input "4" at bounding box center [220, 401] width 145 height 20
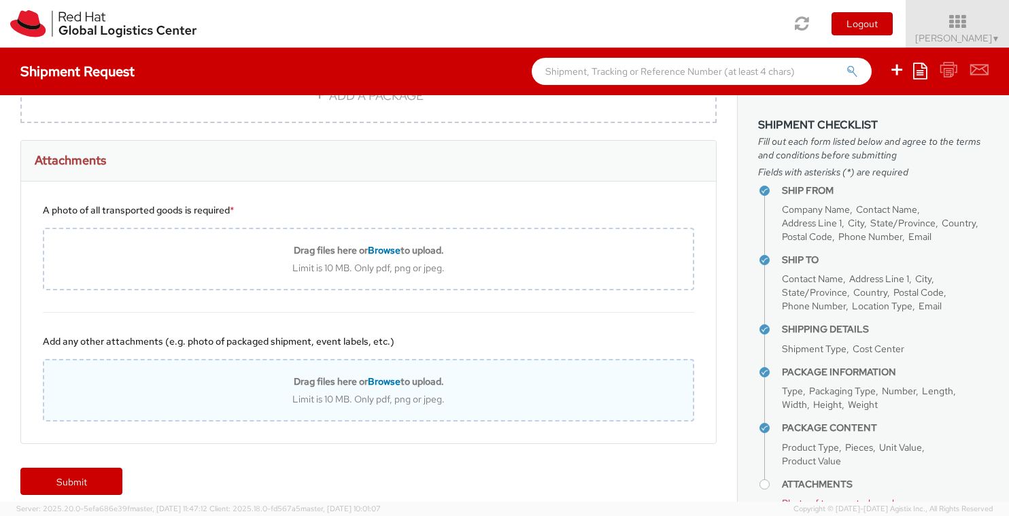
scroll to position [996, 0]
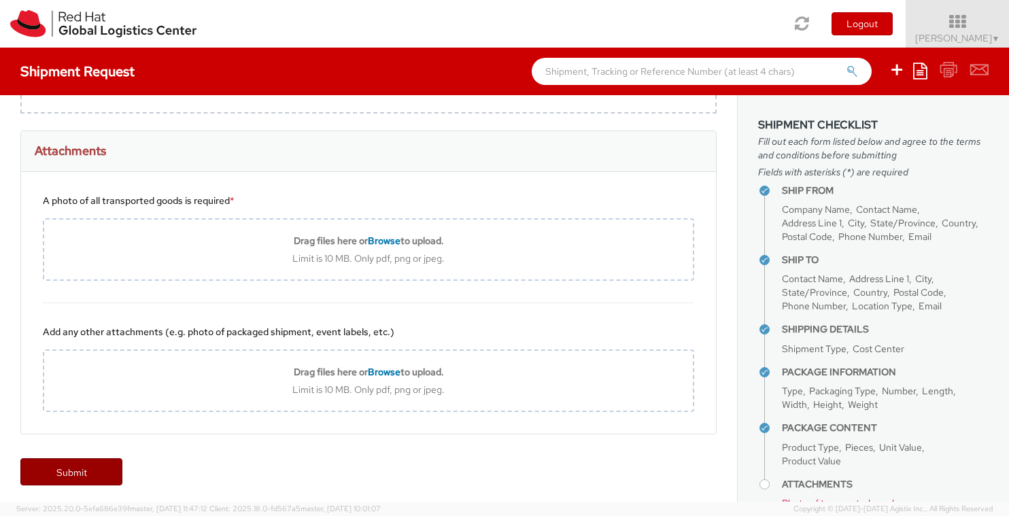
type input "3"
click at [99, 469] on link "Submit" at bounding box center [71, 471] width 102 height 27
click at [93, 465] on link "Submit" at bounding box center [71, 471] width 102 height 27
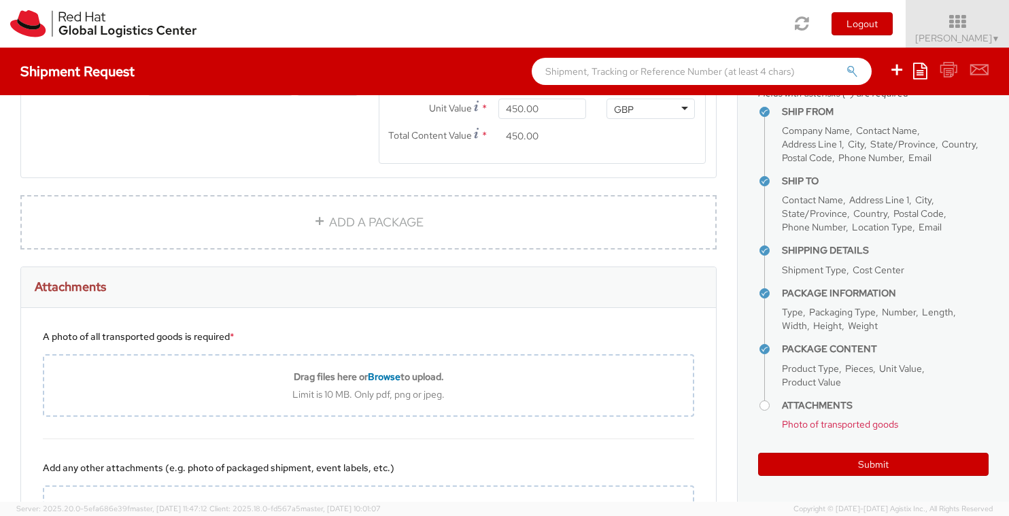
scroll to position [792, 0]
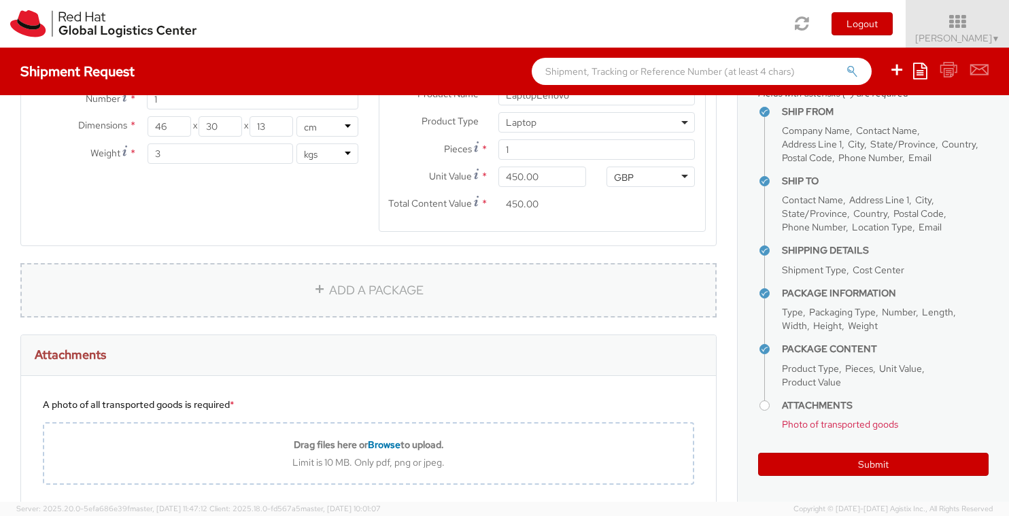
click at [396, 291] on link "ADD A PACKAGE" at bounding box center [368, 290] width 696 height 54
select select
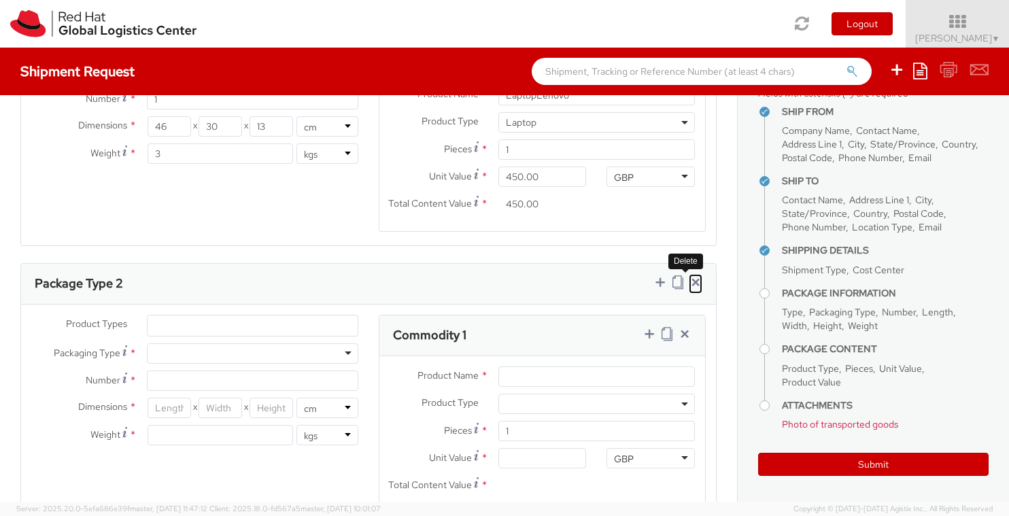
click at [689, 278] on icon at bounding box center [696, 282] width 14 height 14
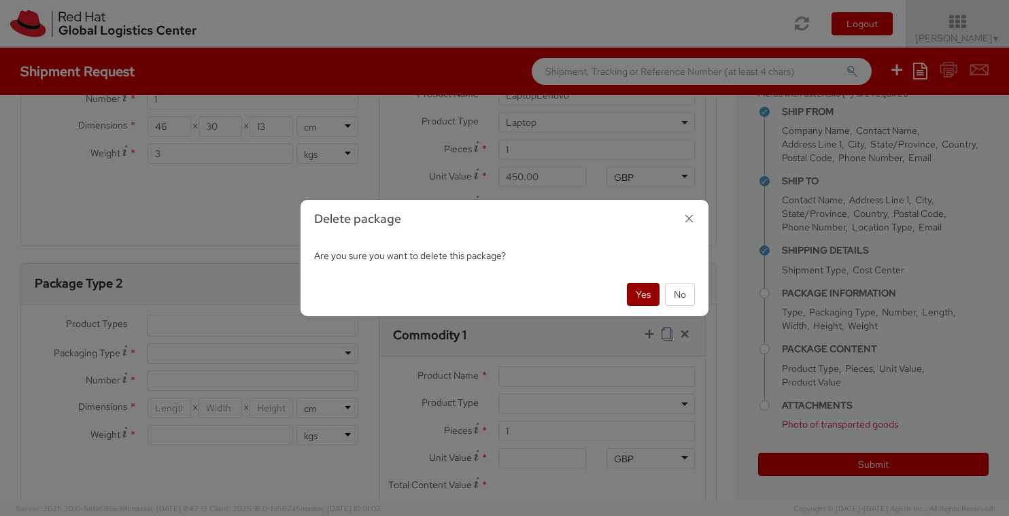
click at [648, 294] on button "Yes" at bounding box center [643, 294] width 33 height 23
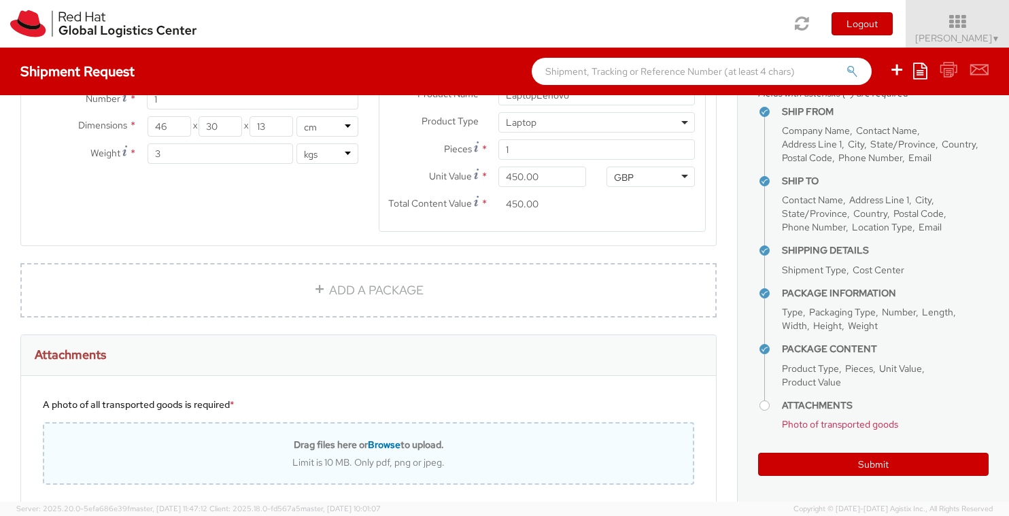
click at [382, 441] on span "Browse" at bounding box center [384, 445] width 33 height 12
click at [377, 441] on span "Browse" at bounding box center [384, 445] width 33 height 12
type input "C:\fakepath\IMG_0267.HEIC"
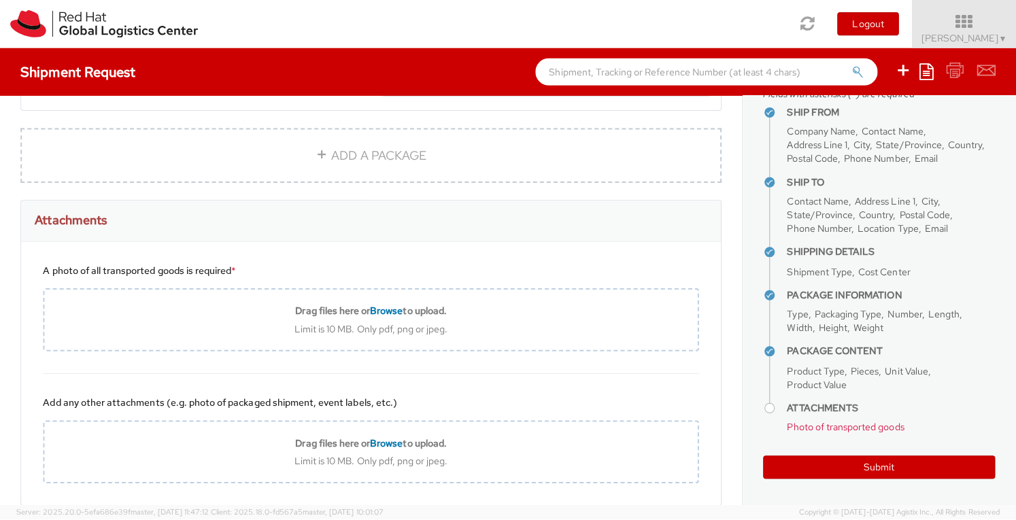
scroll to position [996, 0]
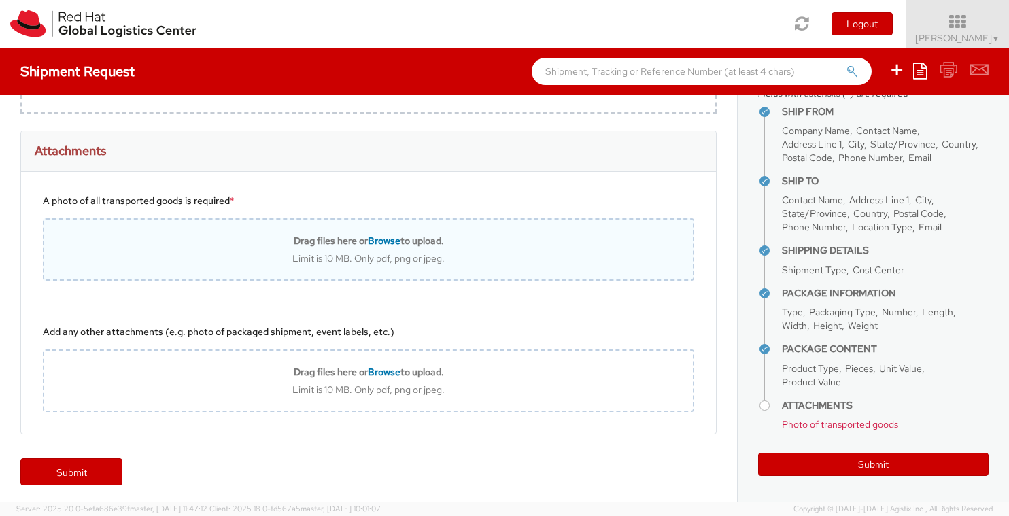
click at [382, 236] on span "Browse" at bounding box center [384, 241] width 33 height 12
type input "C:\fakepath\IMG_0267.HEIC"
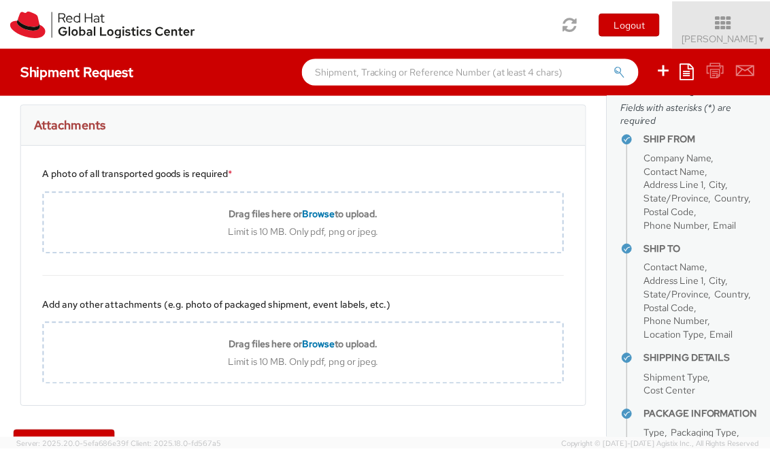
scroll to position [1061, 0]
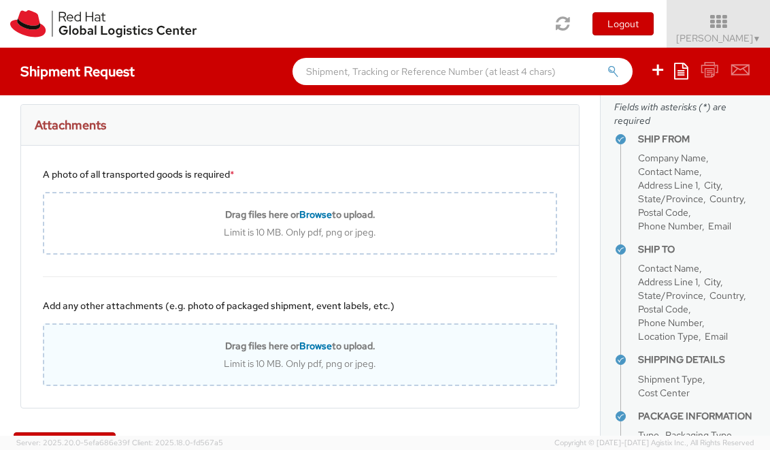
click at [305, 339] on span "Browse" at bounding box center [315, 345] width 33 height 12
type input "C:\fakepath\IMG_0267.jpg"
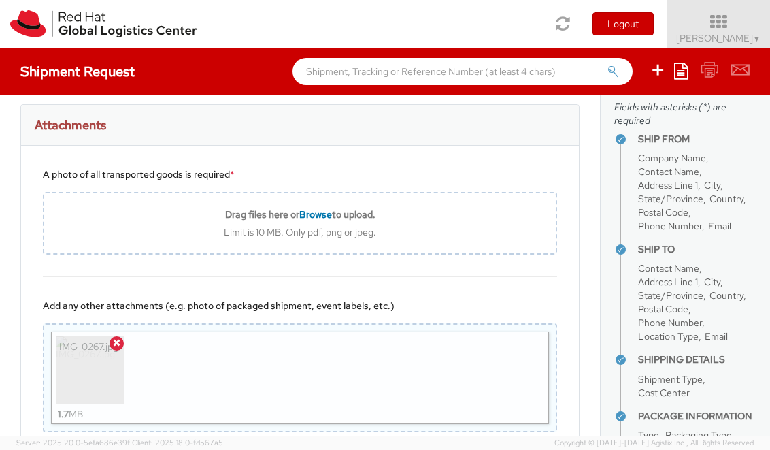
scroll to position [1147, 0]
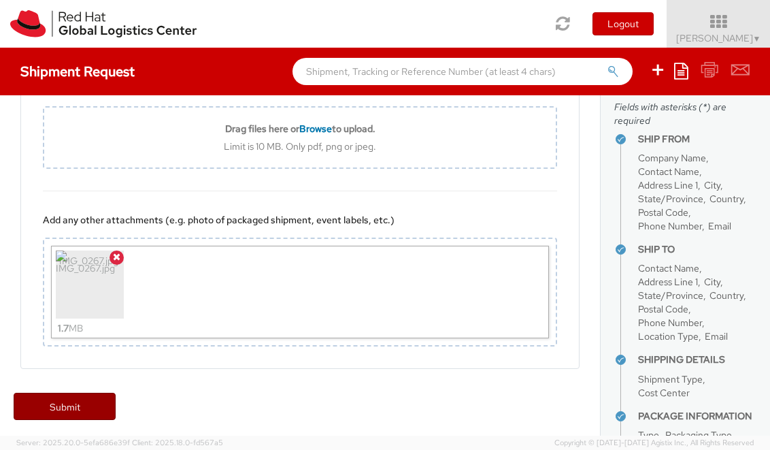
click at [88, 402] on link "Submit" at bounding box center [65, 405] width 102 height 27
click at [226, 380] on div "Attachments A photo of all transported goods is required * Drag files here or B…" at bounding box center [299, 201] width 579 height 367
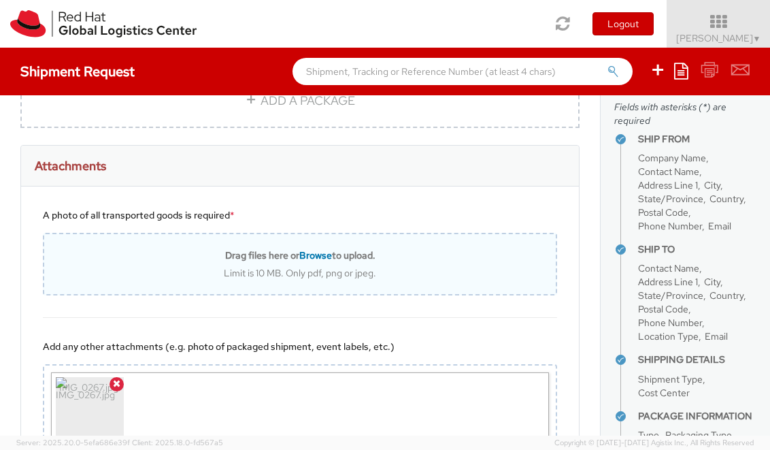
scroll to position [1011, 0]
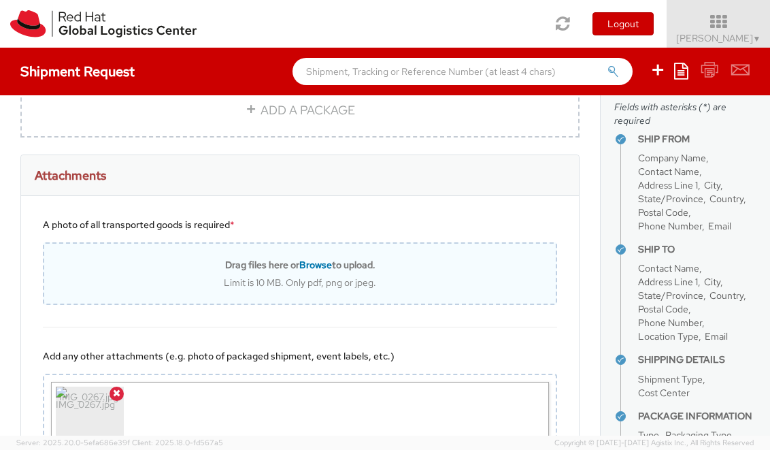
click at [309, 258] on span "Browse" at bounding box center [315, 264] width 33 height 12
type input "C:\fakepath\IMG_0267.jpg"
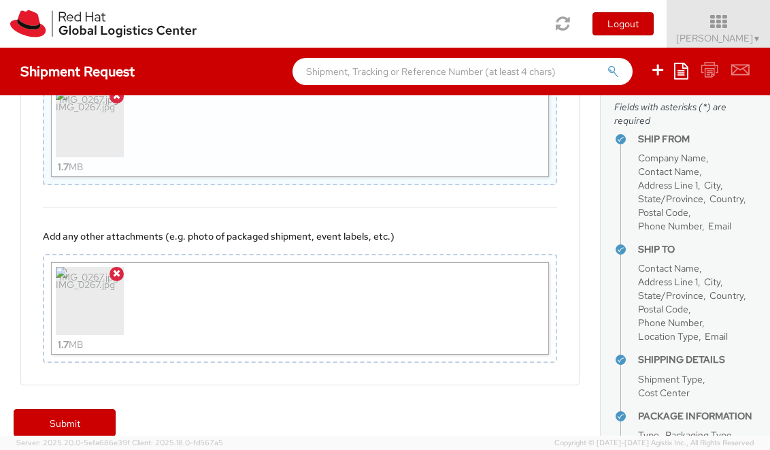
scroll to position [1192, 0]
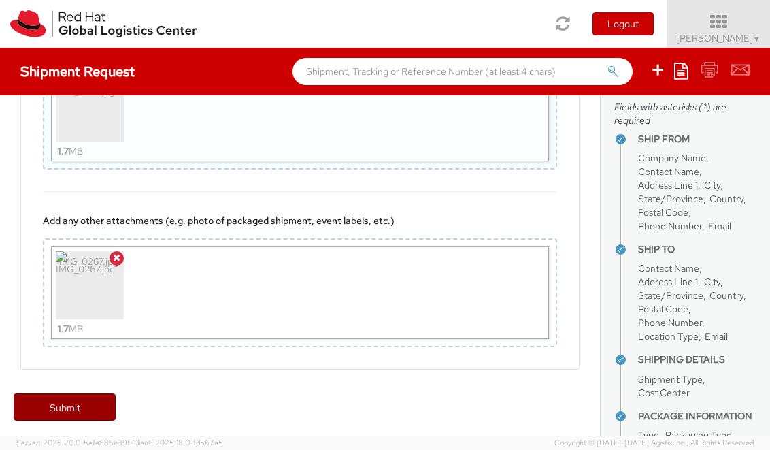
click at [86, 399] on link "Submit" at bounding box center [65, 406] width 102 height 27
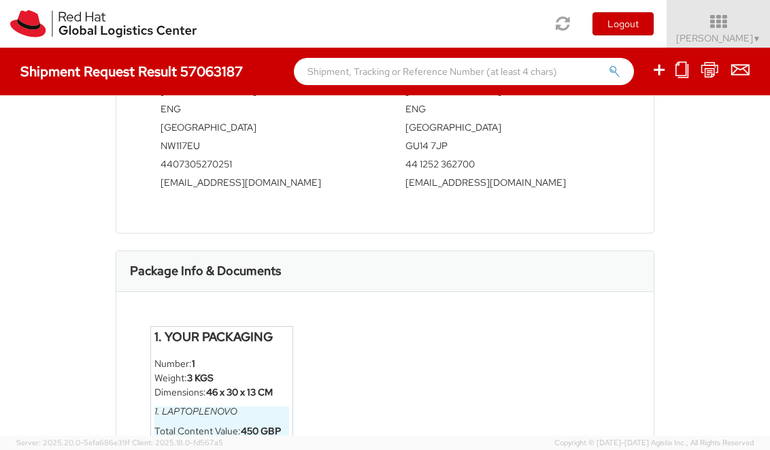
scroll to position [609, 0]
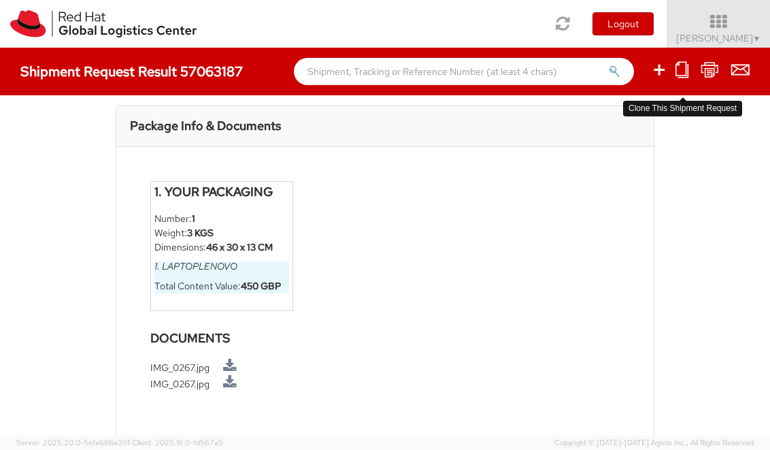
click at [682, 74] on icon at bounding box center [681, 69] width 13 height 17
select select
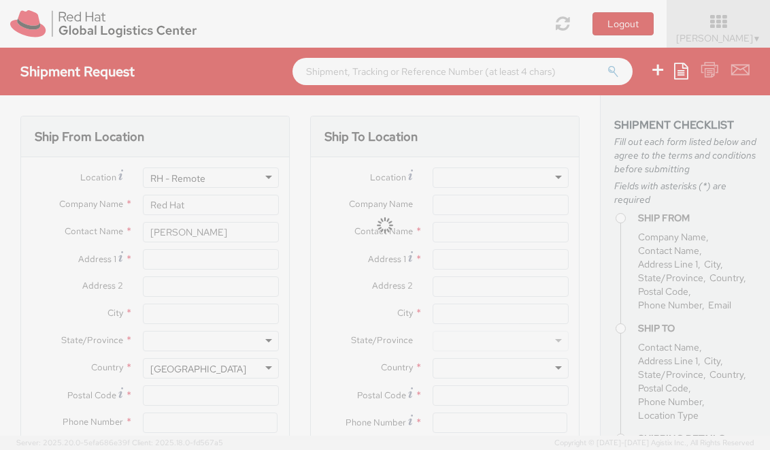
type input "Red Hat UK Limited"
type input "Rodney Chiasson"
type input "Flat [STREET_ADDRESS]"
type input "LONDON"
type input "NW117EU"
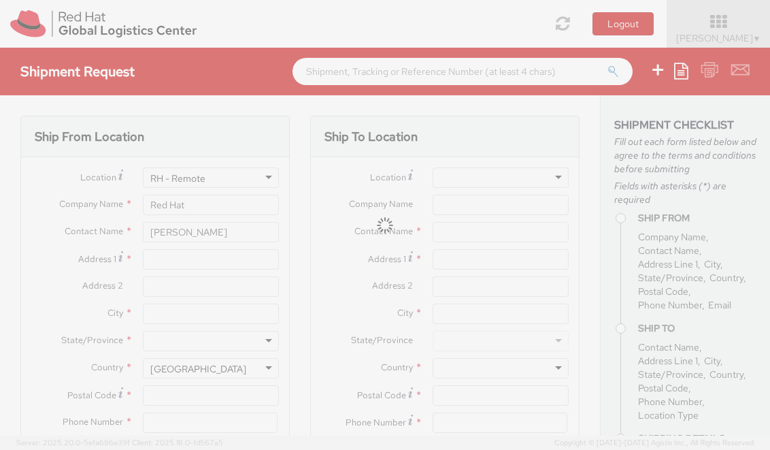
type input "4407305270251"
type input "Red Hat UK Limited"
type input "Attn: Red Hat IT - Endpoint Systems"
type input "[STREET_ADDRESS][PERSON_NAME]"
type input "Farnborough Business Park"
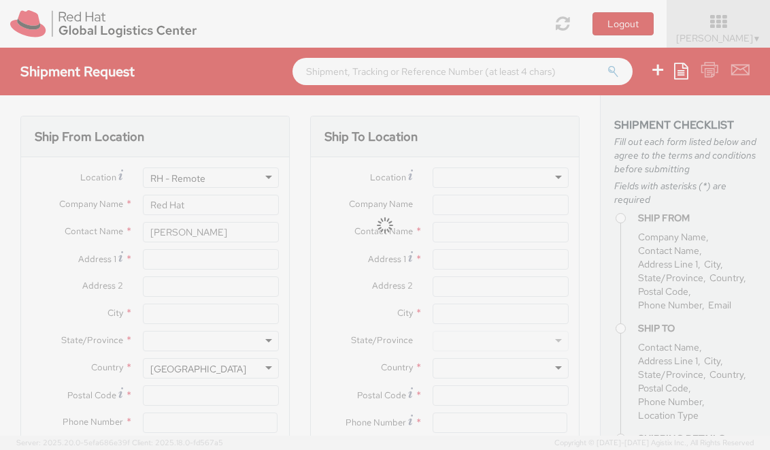
type input "GU14 7JP"
type input "44 1252 362700"
type input "[EMAIL_ADDRESS][DOMAIN_NAME]"
select select "LAPTOP"
type input "1"
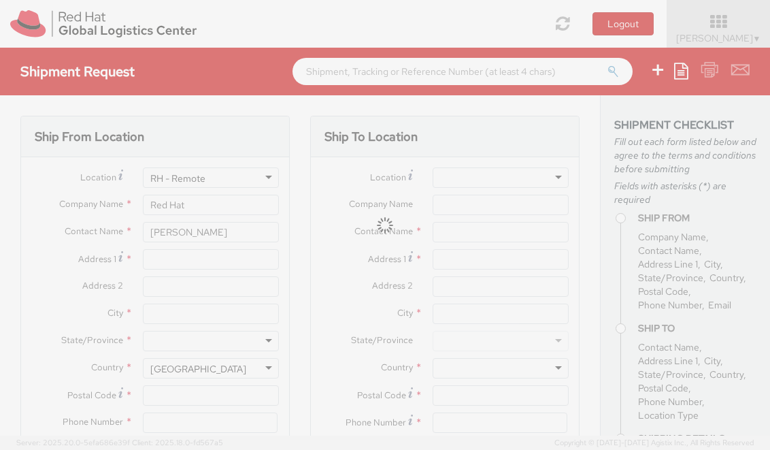
type input "46"
type input "30"
type input "13"
select select "CM"
type input "3"
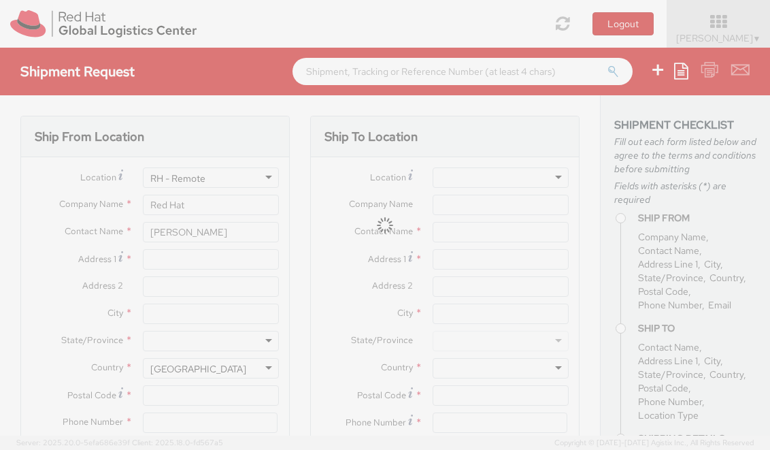
select select "KGS"
type input "LaptopLenovo"
select select "LAPTOP"
type input "450.00"
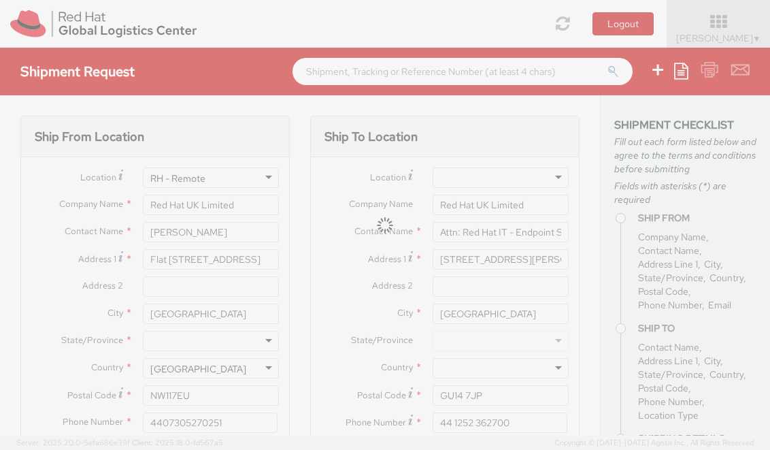
select select "414"
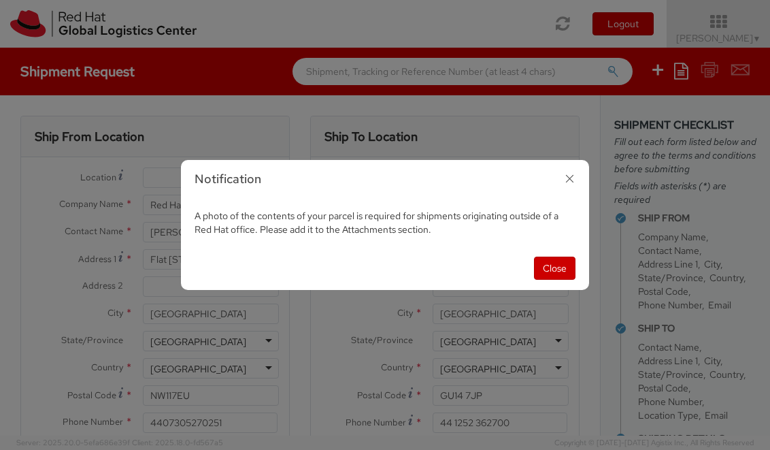
scroll to position [39, 0]
click at [551, 266] on button "Close" at bounding box center [554, 267] width 41 height 23
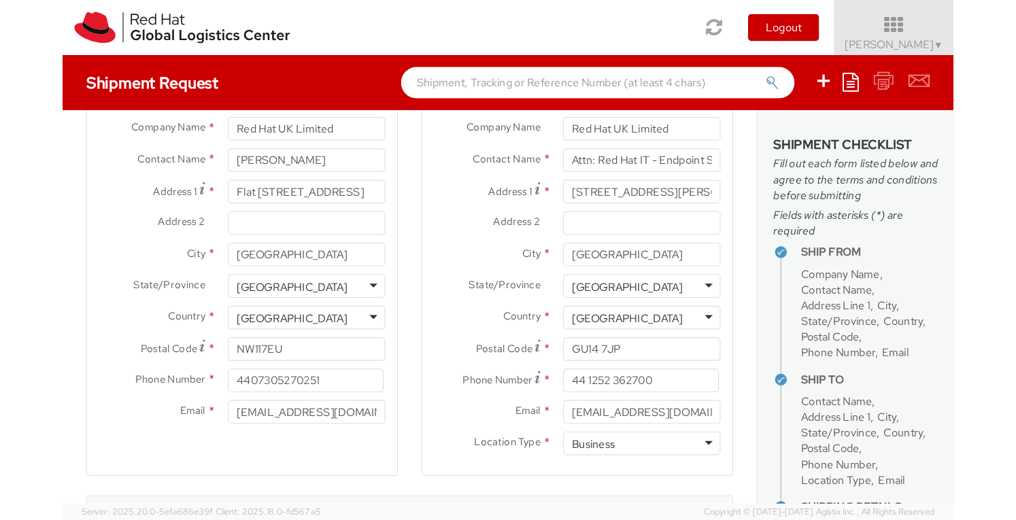
scroll to position [136, 0]
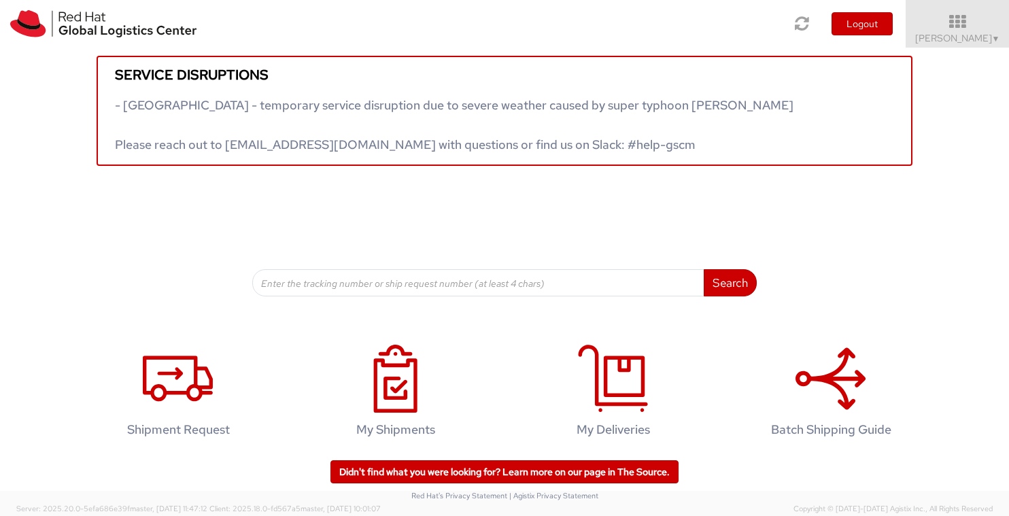
scroll to position [22, 0]
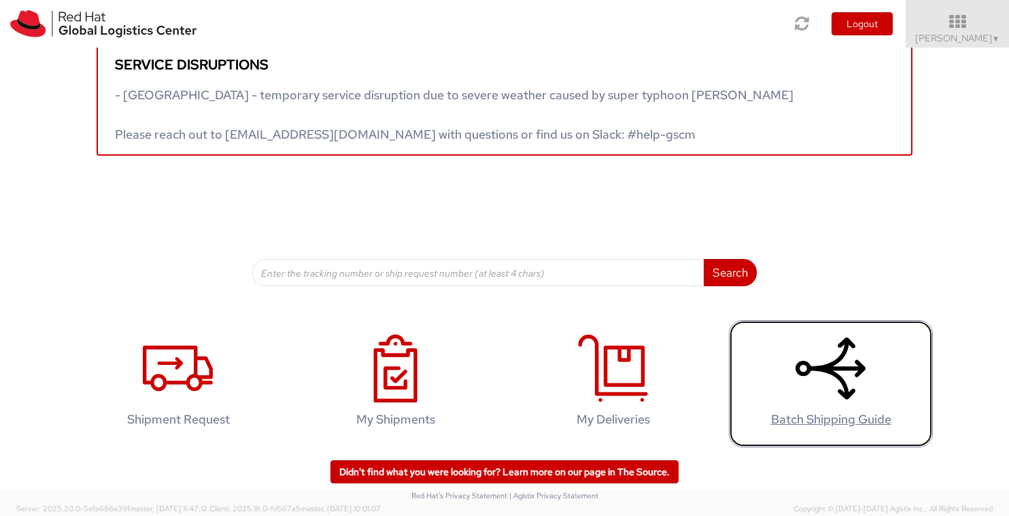
click at [823, 364] on use at bounding box center [831, 368] width 70 height 63
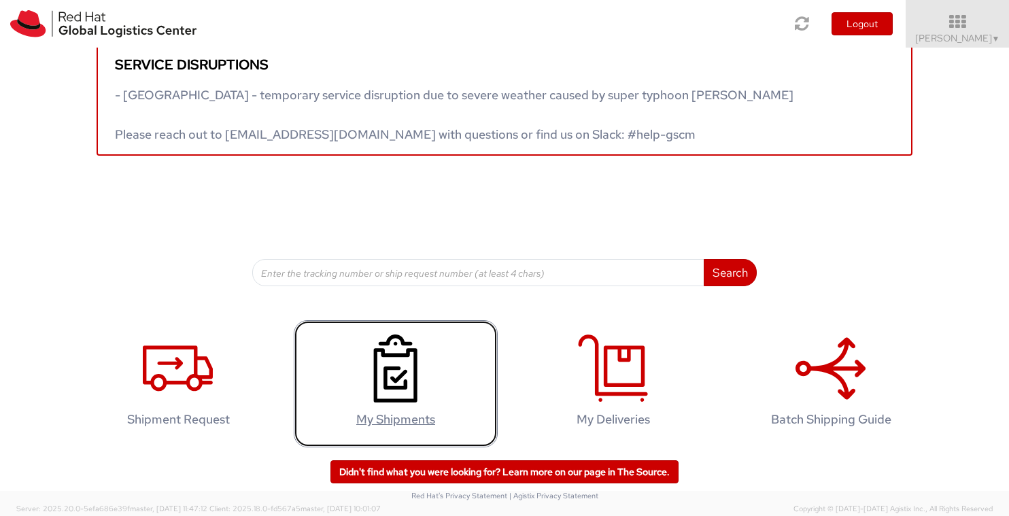
click at [403, 382] on icon at bounding box center [395, 369] width 70 height 68
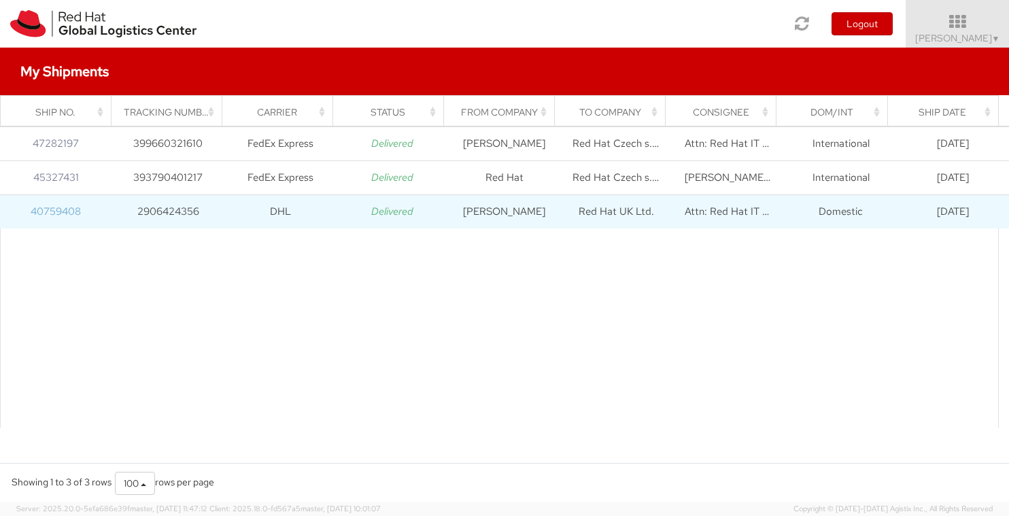
click at [60, 208] on link "40759408" at bounding box center [56, 212] width 50 height 14
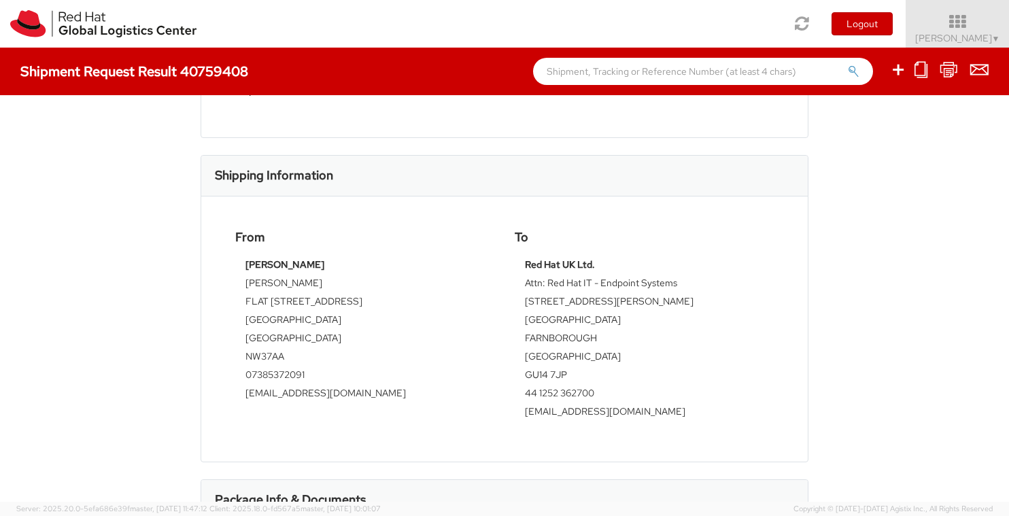
scroll to position [340, 0]
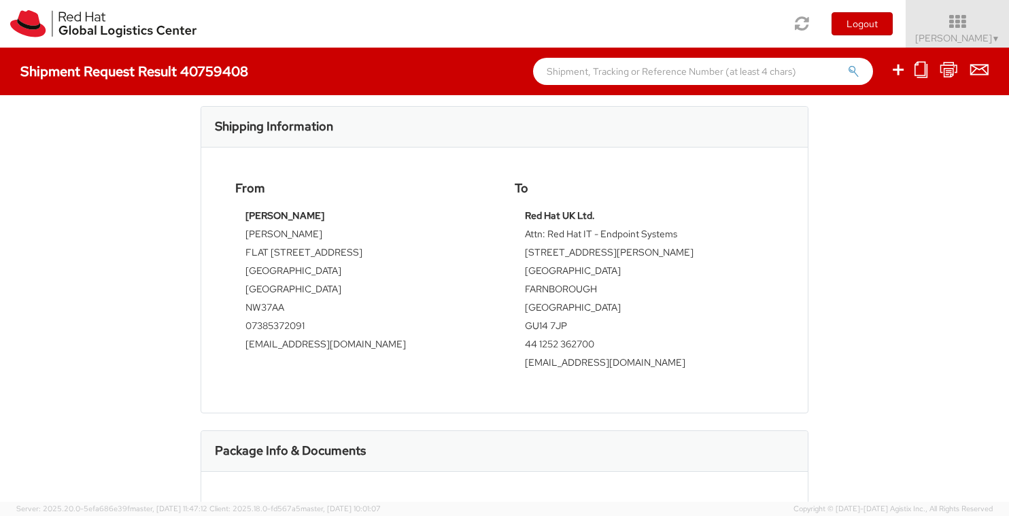
click at [543, 322] on td "GU14 7JP" at bounding box center [644, 328] width 239 height 18
copy tbody "GU14 7JP"
click at [619, 232] on td "Attn: Red Hat IT - Endpoint Systems" at bounding box center [644, 236] width 239 height 18
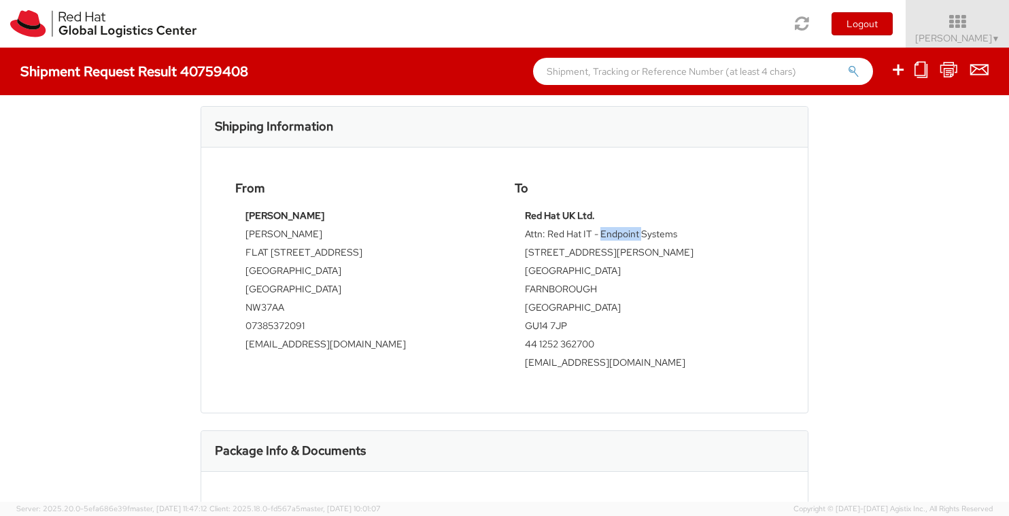
click at [619, 232] on td "Attn: Red Hat IT - Endpoint Systems" at bounding box center [644, 236] width 239 height 18
copy tbody "Attn: Red Hat IT - Endpoint Systems"
click at [565, 246] on td "[STREET_ADDRESS][PERSON_NAME]" at bounding box center [644, 255] width 239 height 18
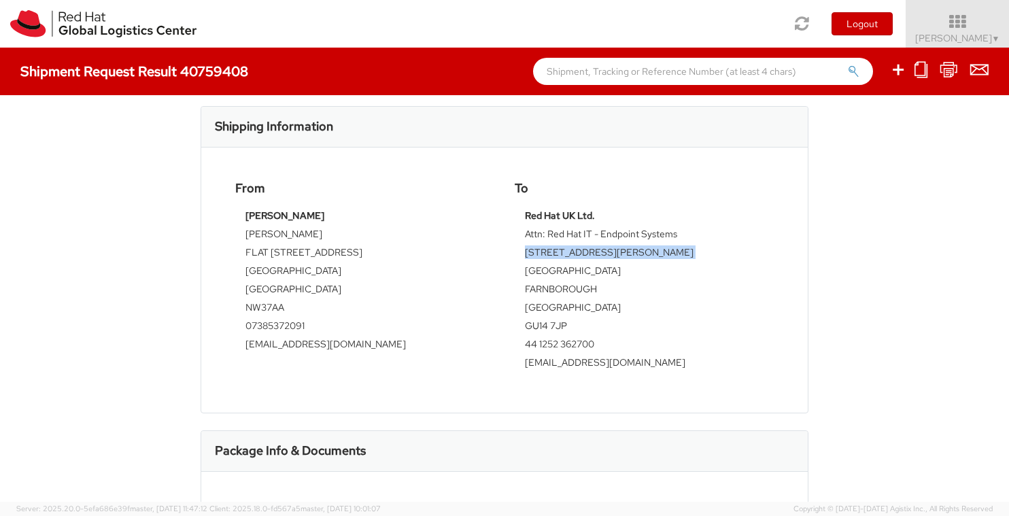
click at [565, 246] on td "[STREET_ADDRESS][PERSON_NAME]" at bounding box center [644, 255] width 239 height 18
copy tbody "[STREET_ADDRESS][PERSON_NAME]"
click at [554, 268] on td "Farnborough Business Park" at bounding box center [644, 273] width 239 height 18
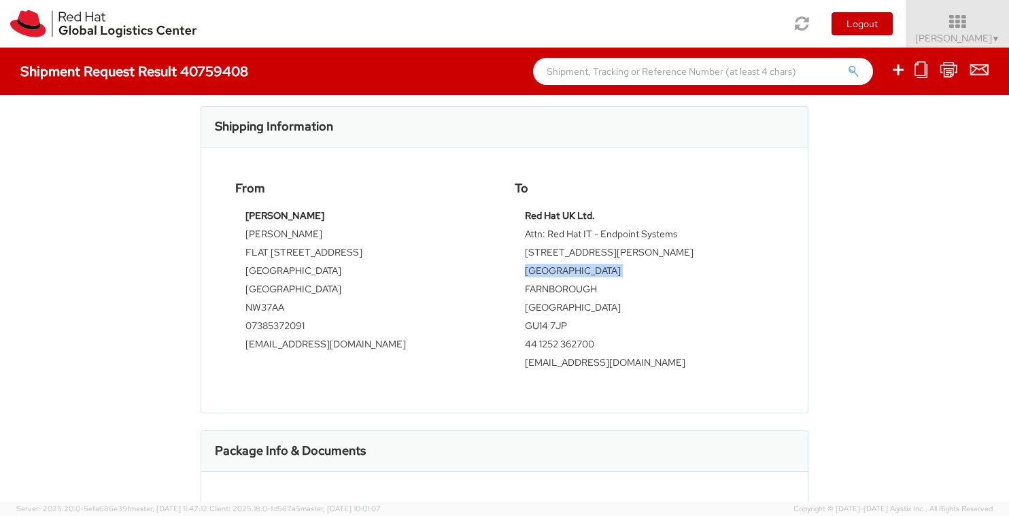
copy tbody "Farnborough Business Park"
click at [565, 337] on td "44 1252 362700" at bounding box center [644, 346] width 239 height 18
copy tbody "44 1252 362700"
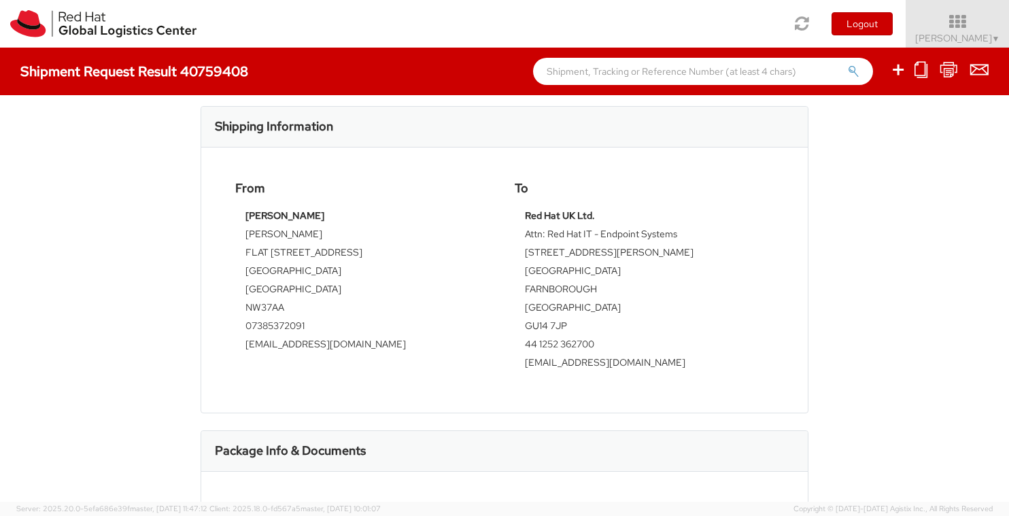
click at [589, 357] on td "[EMAIL_ADDRESS][DOMAIN_NAME]" at bounding box center [644, 365] width 239 height 18
click at [594, 356] on td "[EMAIL_ADDRESS][DOMAIN_NAME]" at bounding box center [644, 365] width 239 height 18
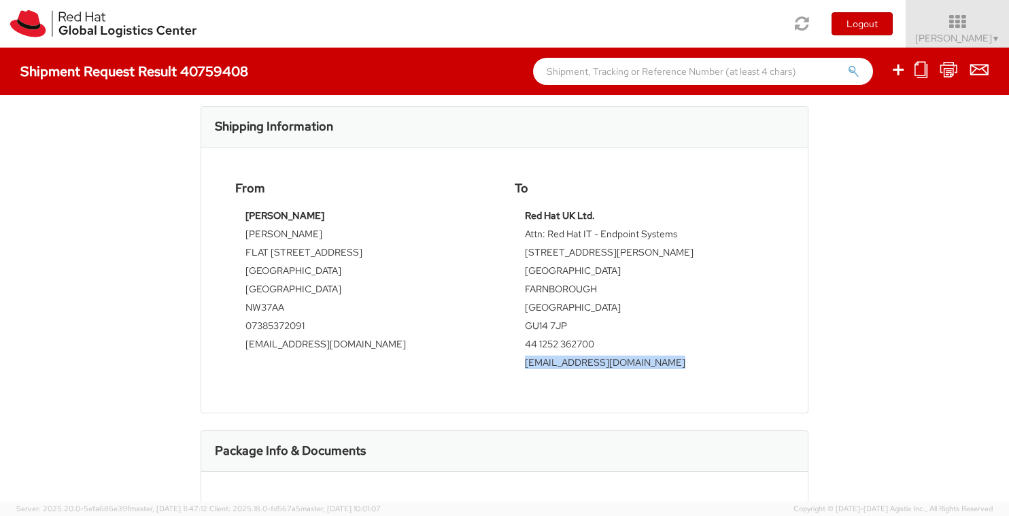
click at [594, 356] on td "[EMAIL_ADDRESS][DOMAIN_NAME]" at bounding box center [644, 365] width 239 height 18
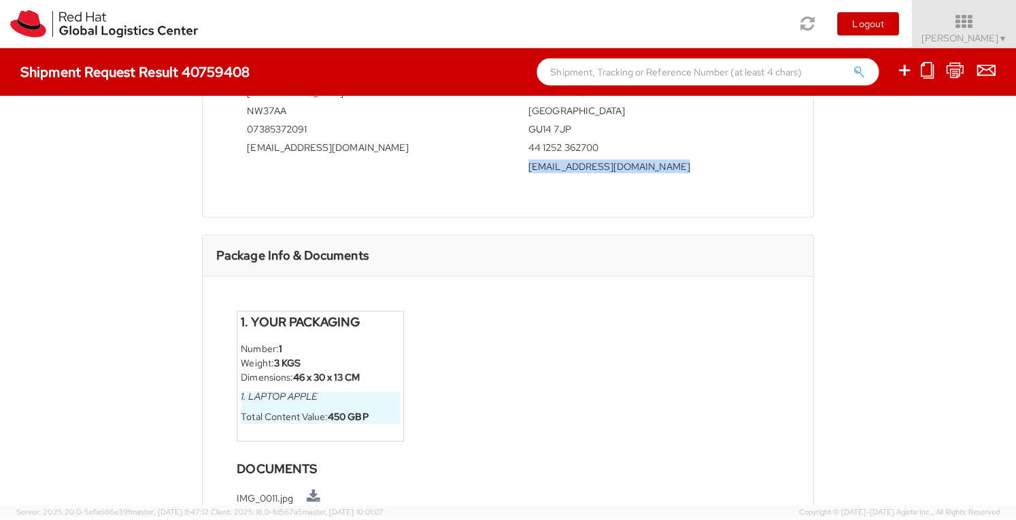
scroll to position [583, 0]
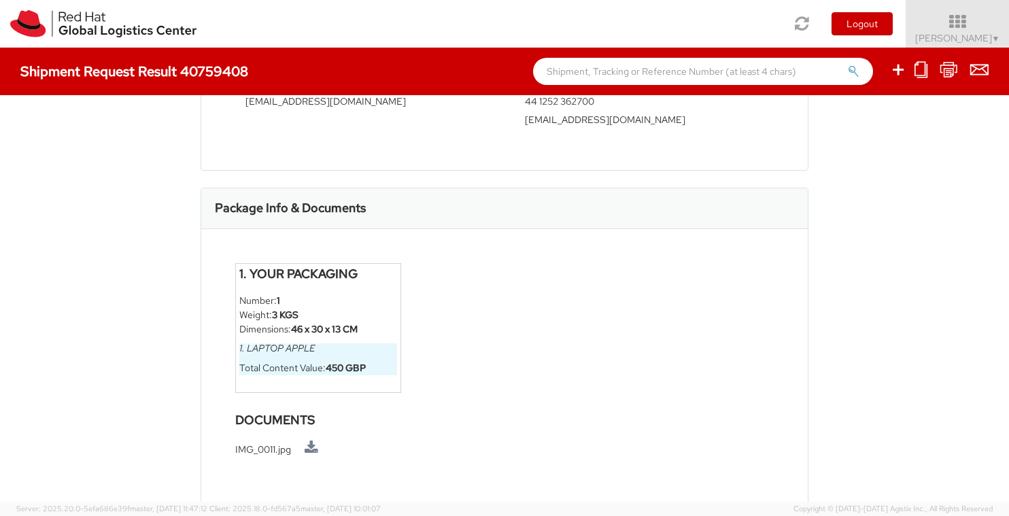
click at [350, 367] on strong "450 GBP" at bounding box center [346, 368] width 40 height 12
click at [350, 368] on strong "450 GBP" at bounding box center [346, 368] width 40 height 12
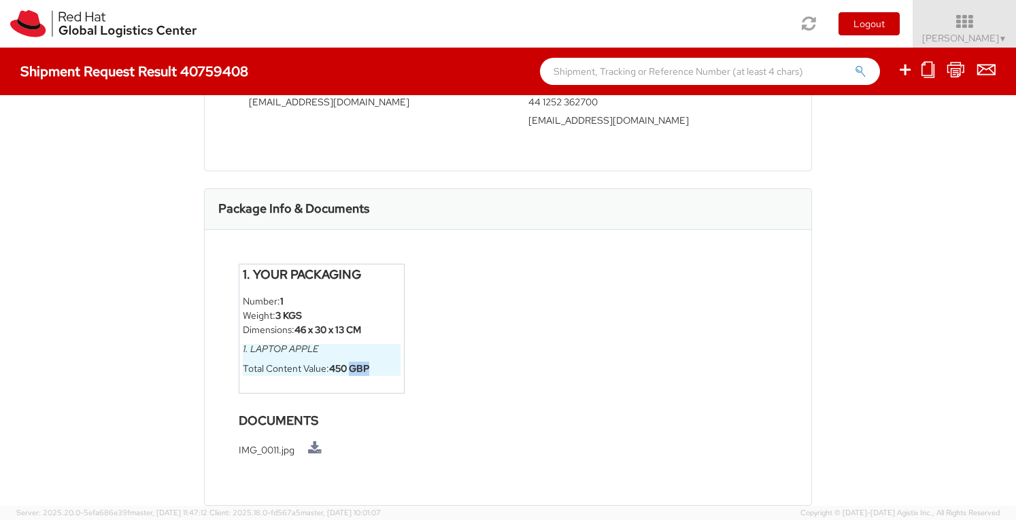
scroll to position [579, 0]
